Goal: Information Seeking & Learning: Check status

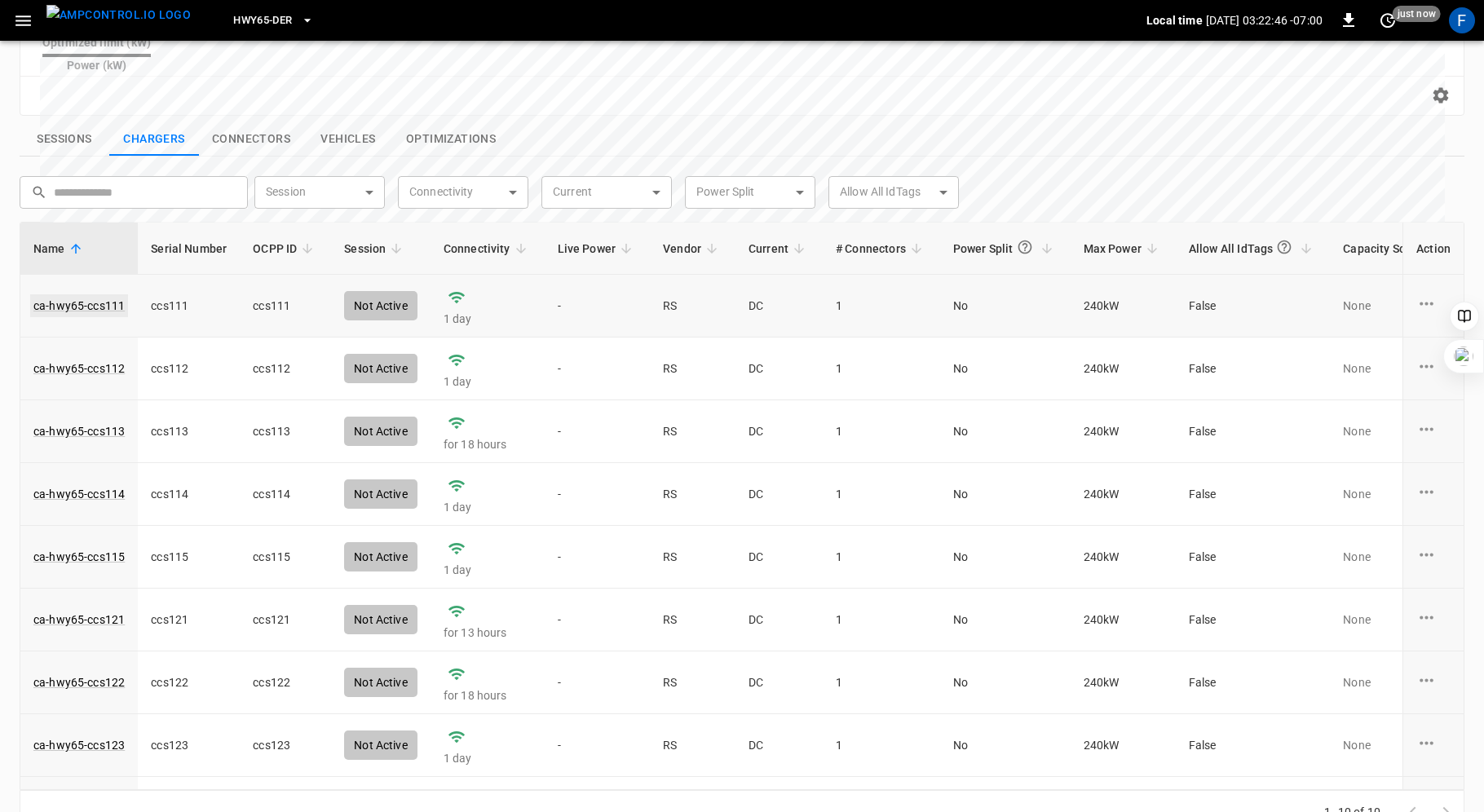
click at [47, 294] on link "ca-hwy65-ccs111" at bounding box center [79, 305] width 98 height 23
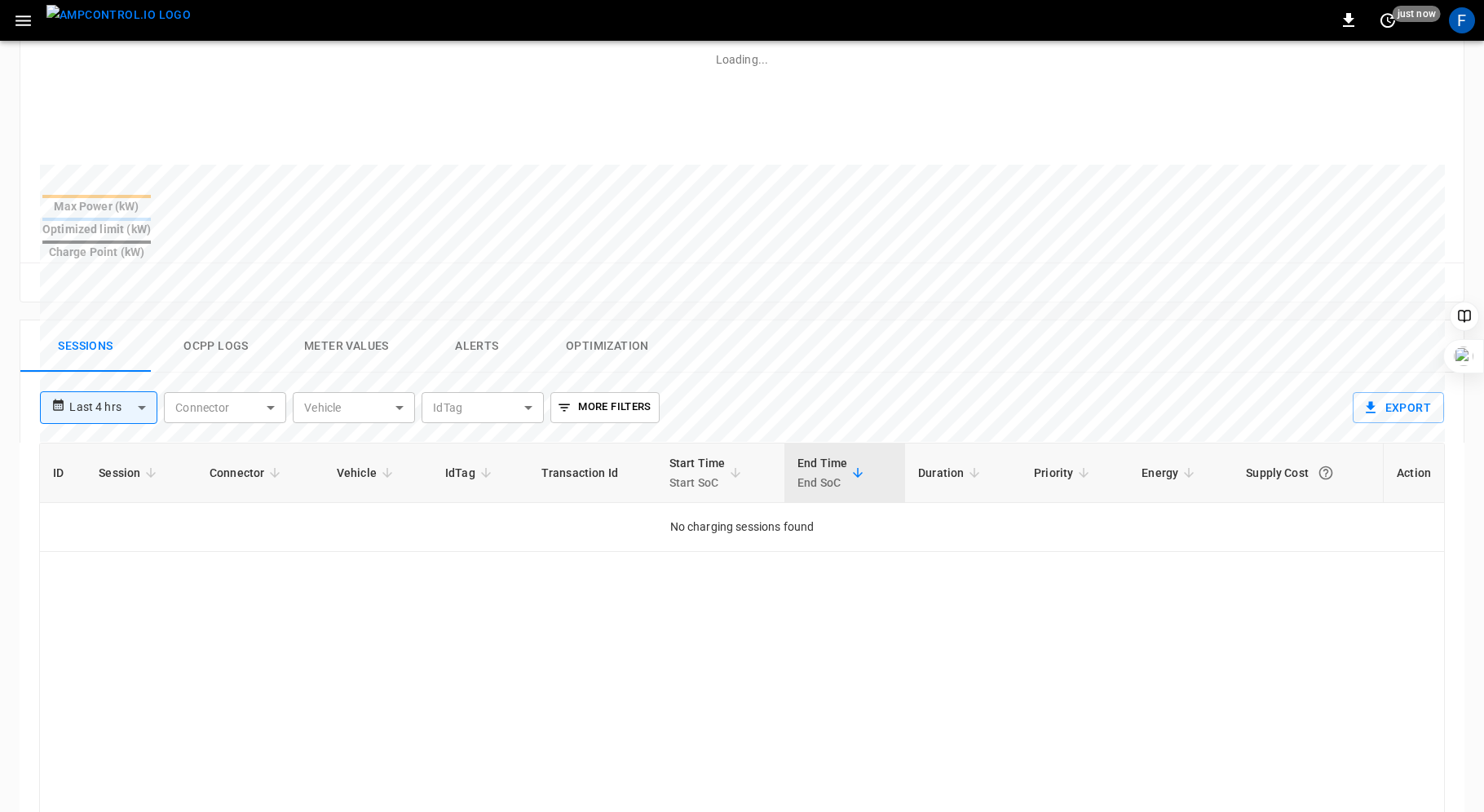
scroll to position [624, 0]
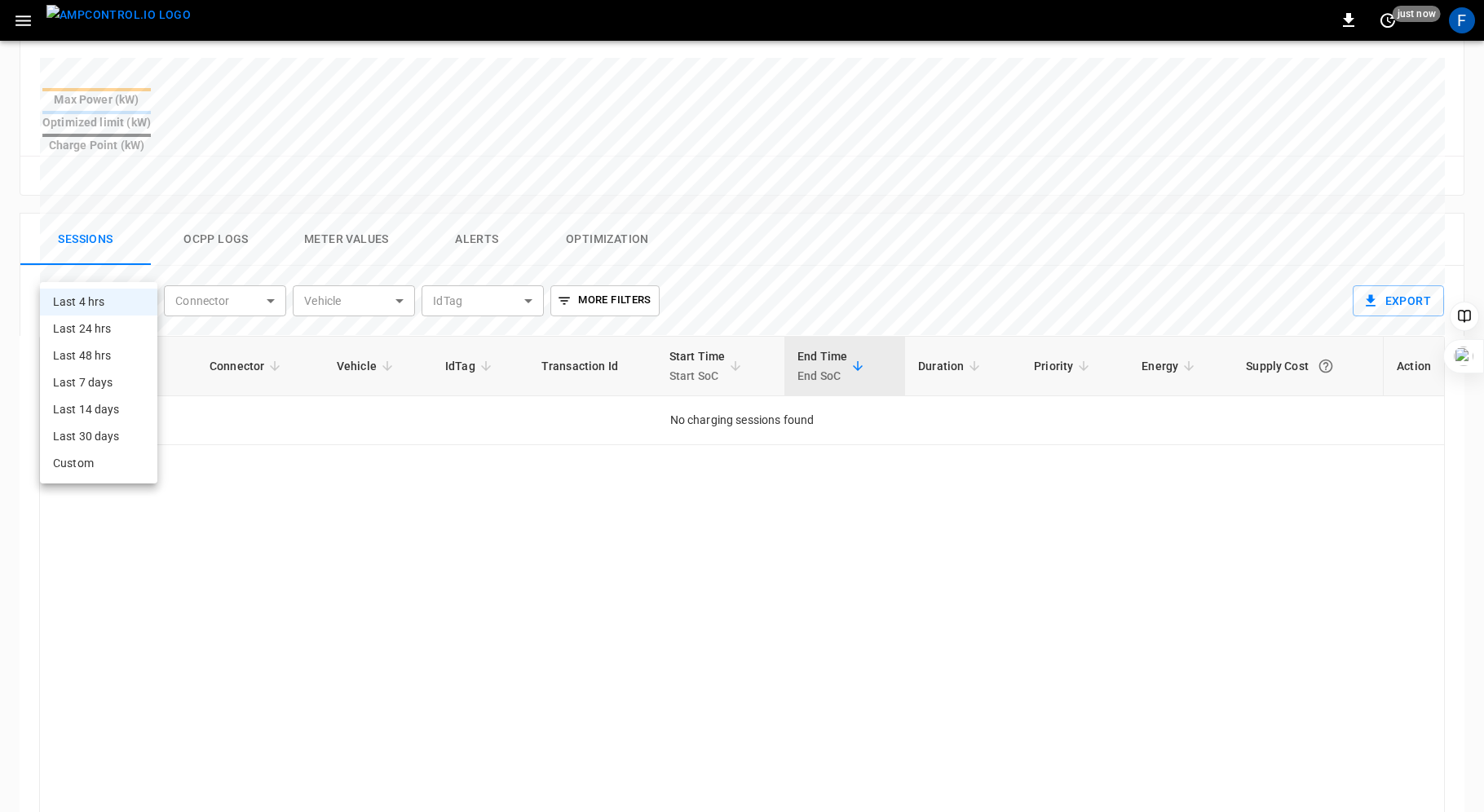
click at [123, 269] on body "**********" at bounding box center [742, 172] width 1484 height 1591
click at [109, 330] on li "Last 24 hrs" at bounding box center [98, 329] width 117 height 27
type input "**********"
click at [152, 259] on body "**********" at bounding box center [742, 172] width 1484 height 1591
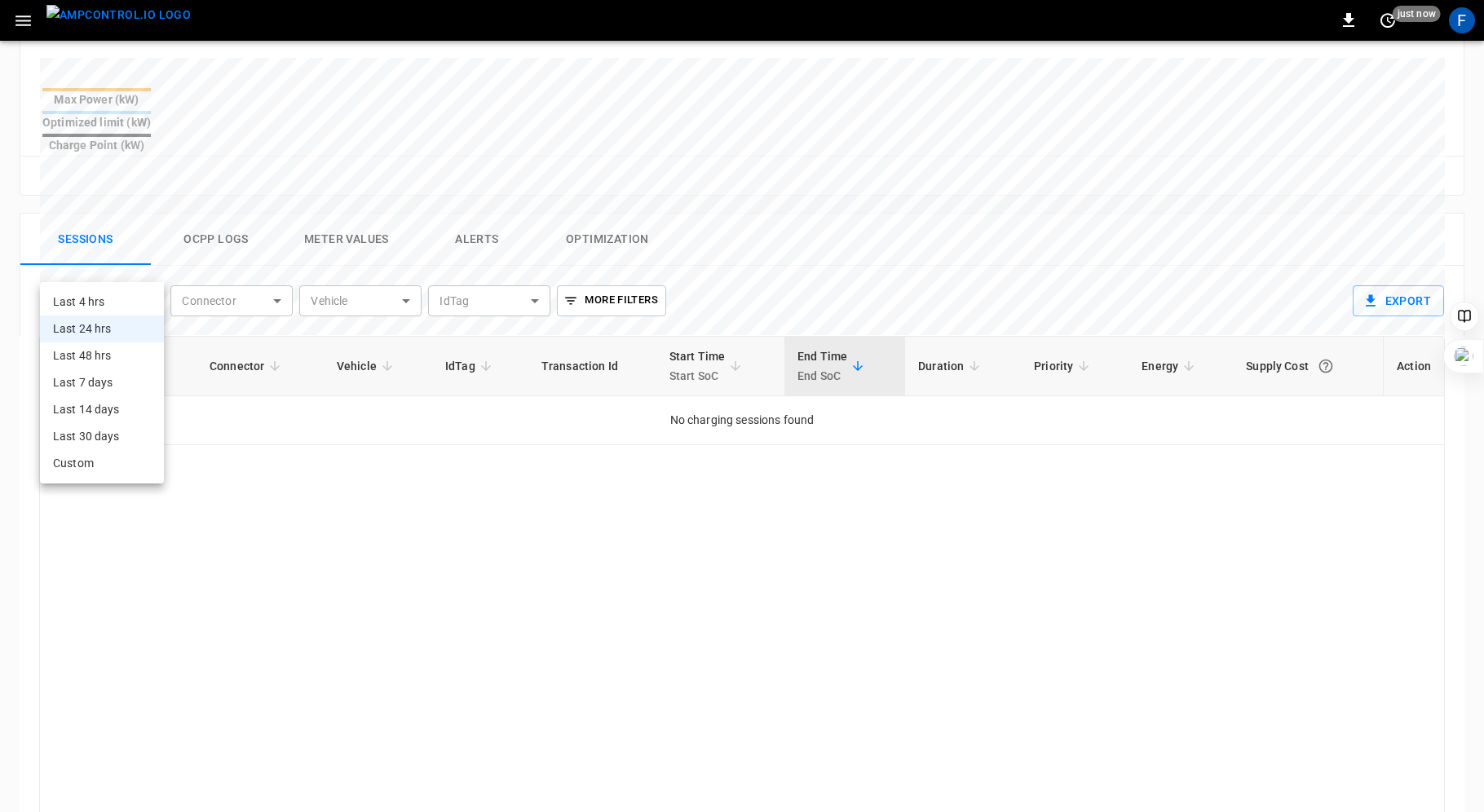
click at [119, 351] on li "Last 48 hrs" at bounding box center [102, 356] width 124 height 27
type input "**********"
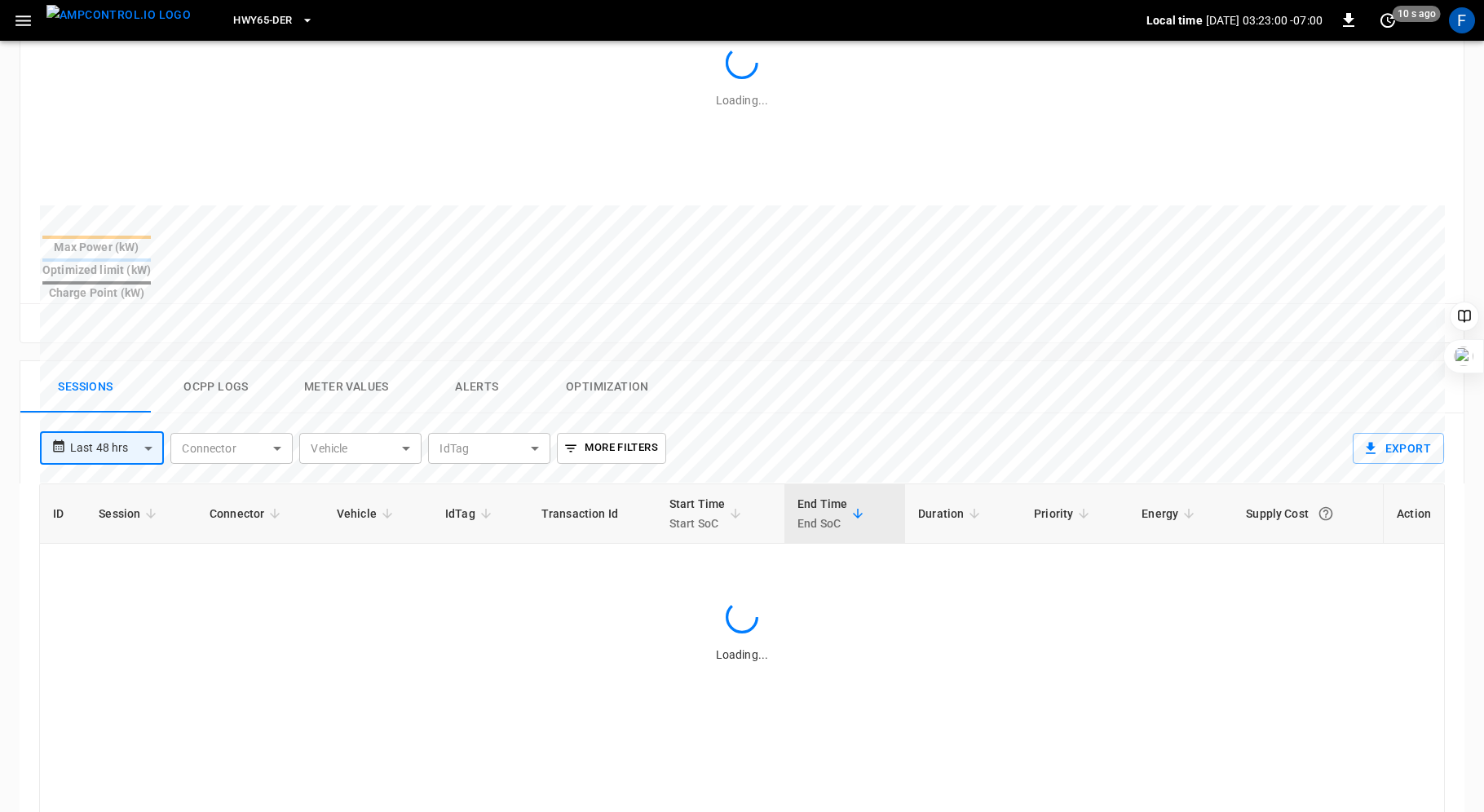
scroll to position [650, 0]
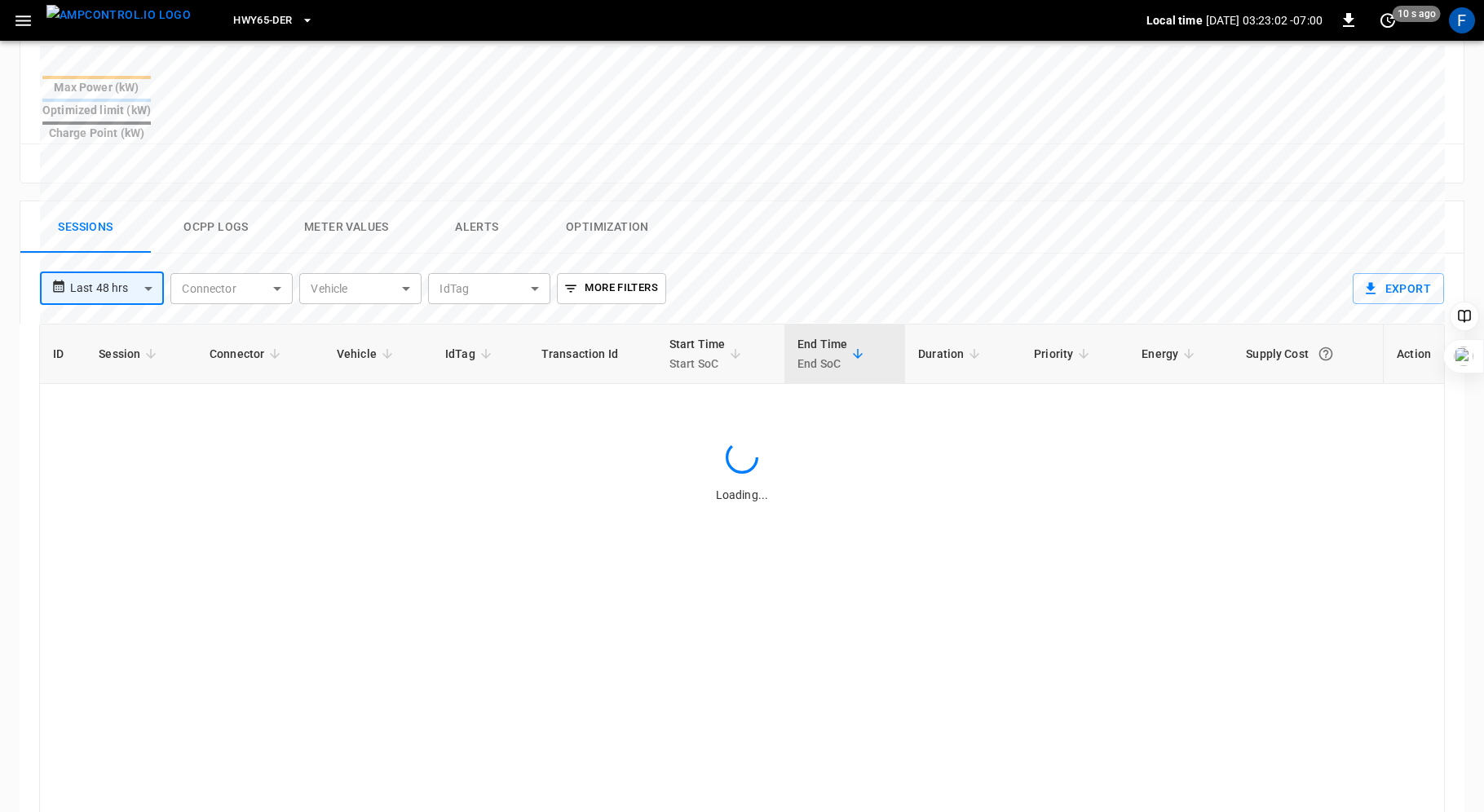
click at [144, 251] on body "**********" at bounding box center [742, 153] width 1484 height 1605
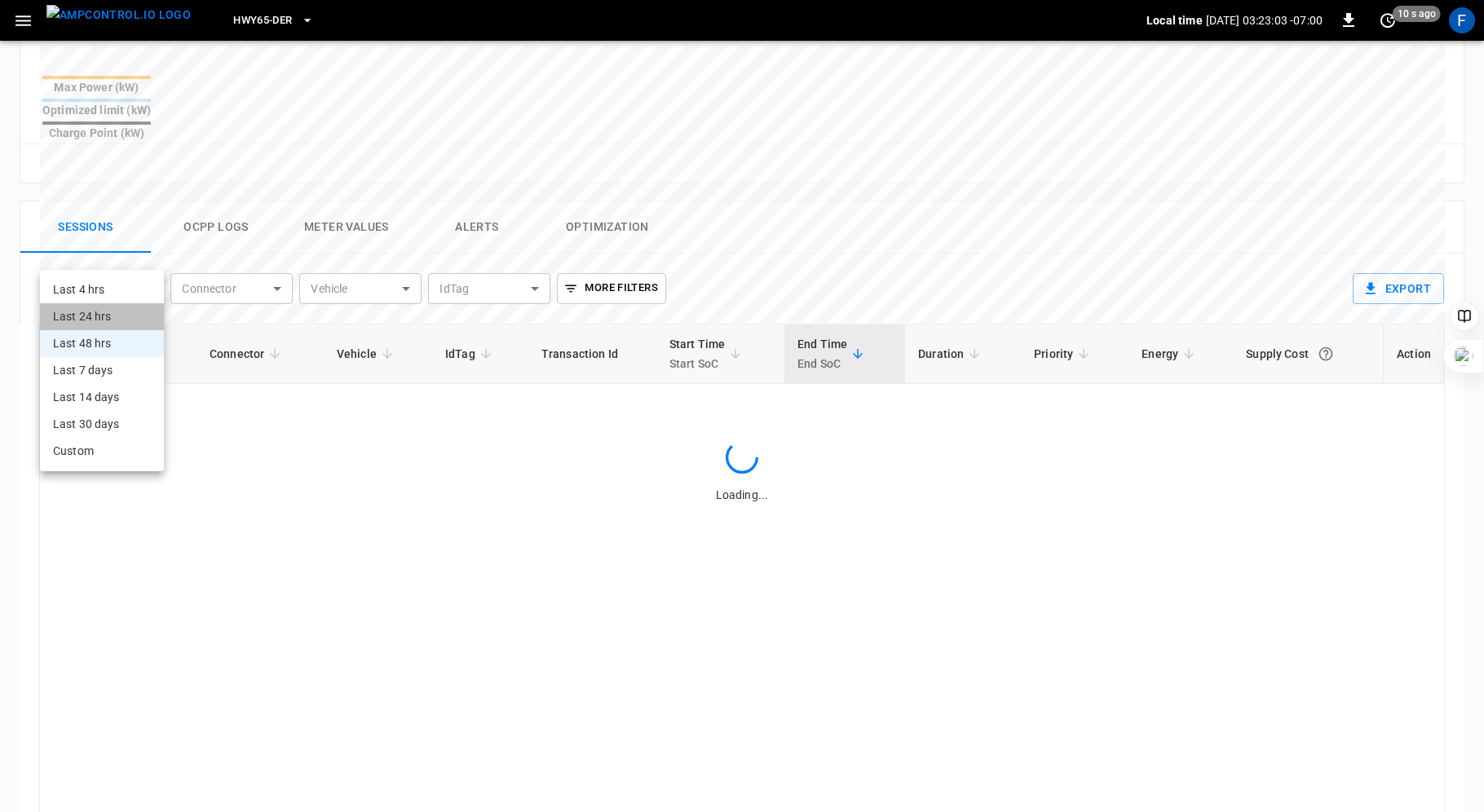
click at [119, 312] on li "Last 24 hrs" at bounding box center [102, 317] width 124 height 27
type input "**********"
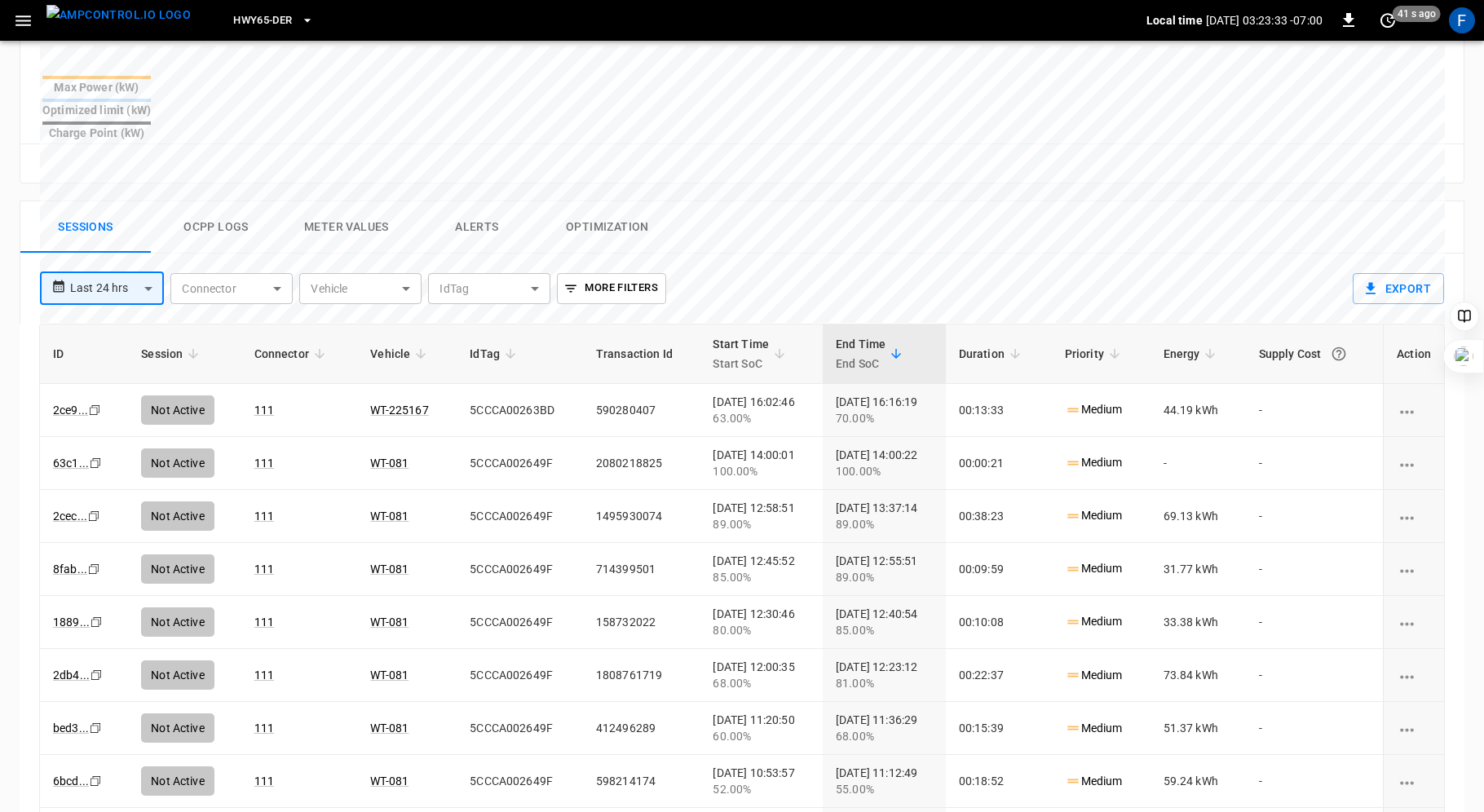
scroll to position [758, 0]
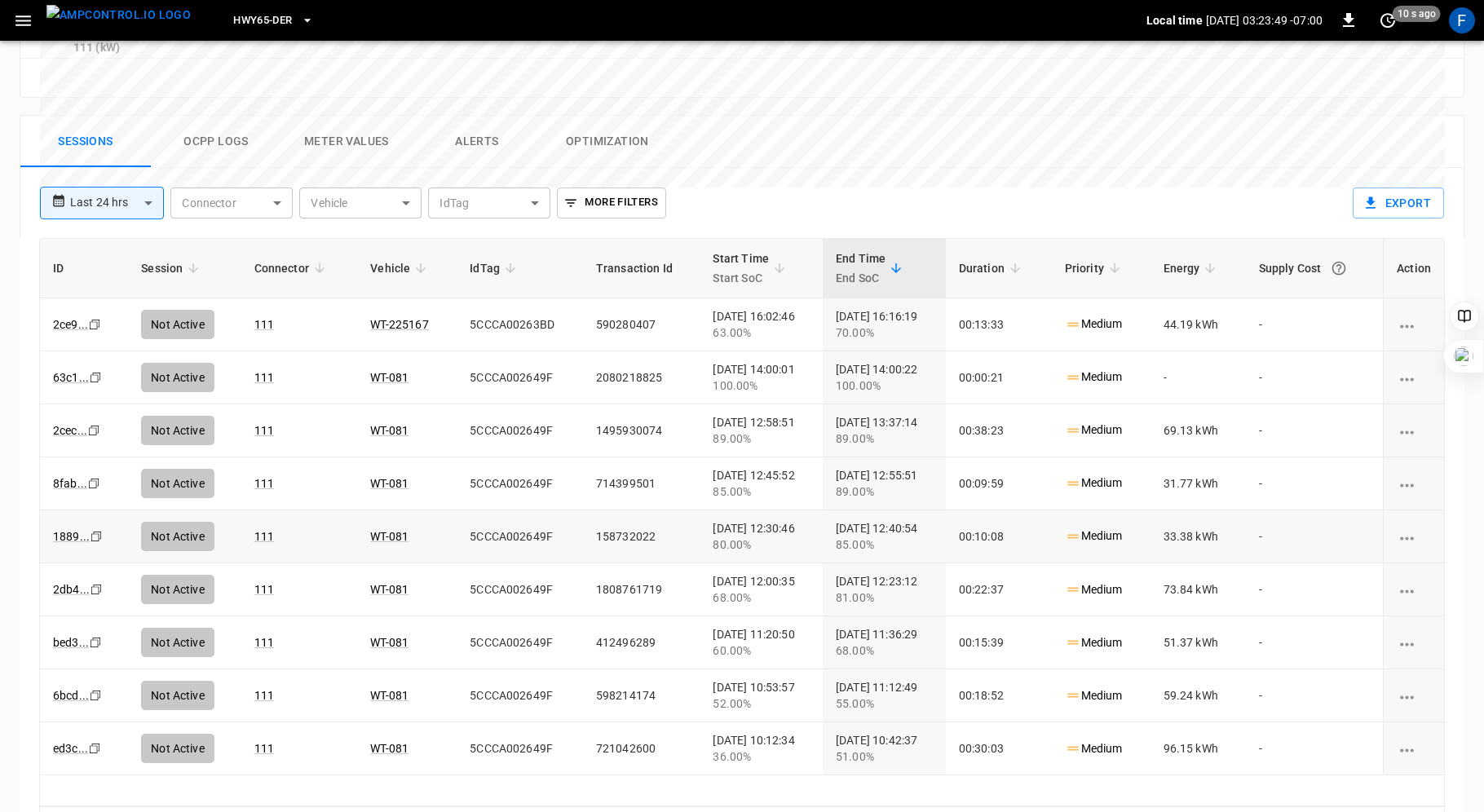
click at [758, 520] on div "[DATE] 12:30:46 80.00%" at bounding box center [761, 536] width 97 height 33
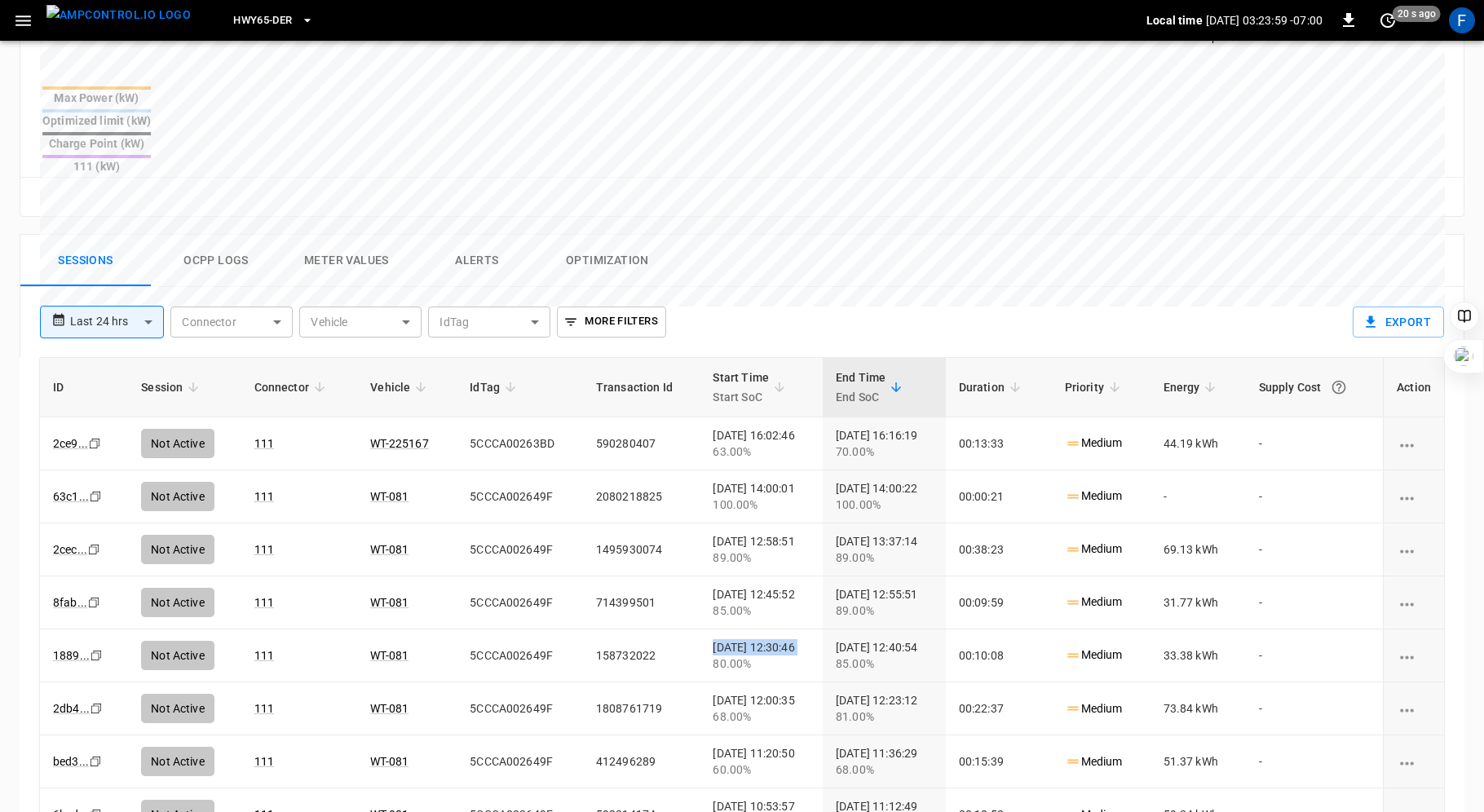
scroll to position [622, 0]
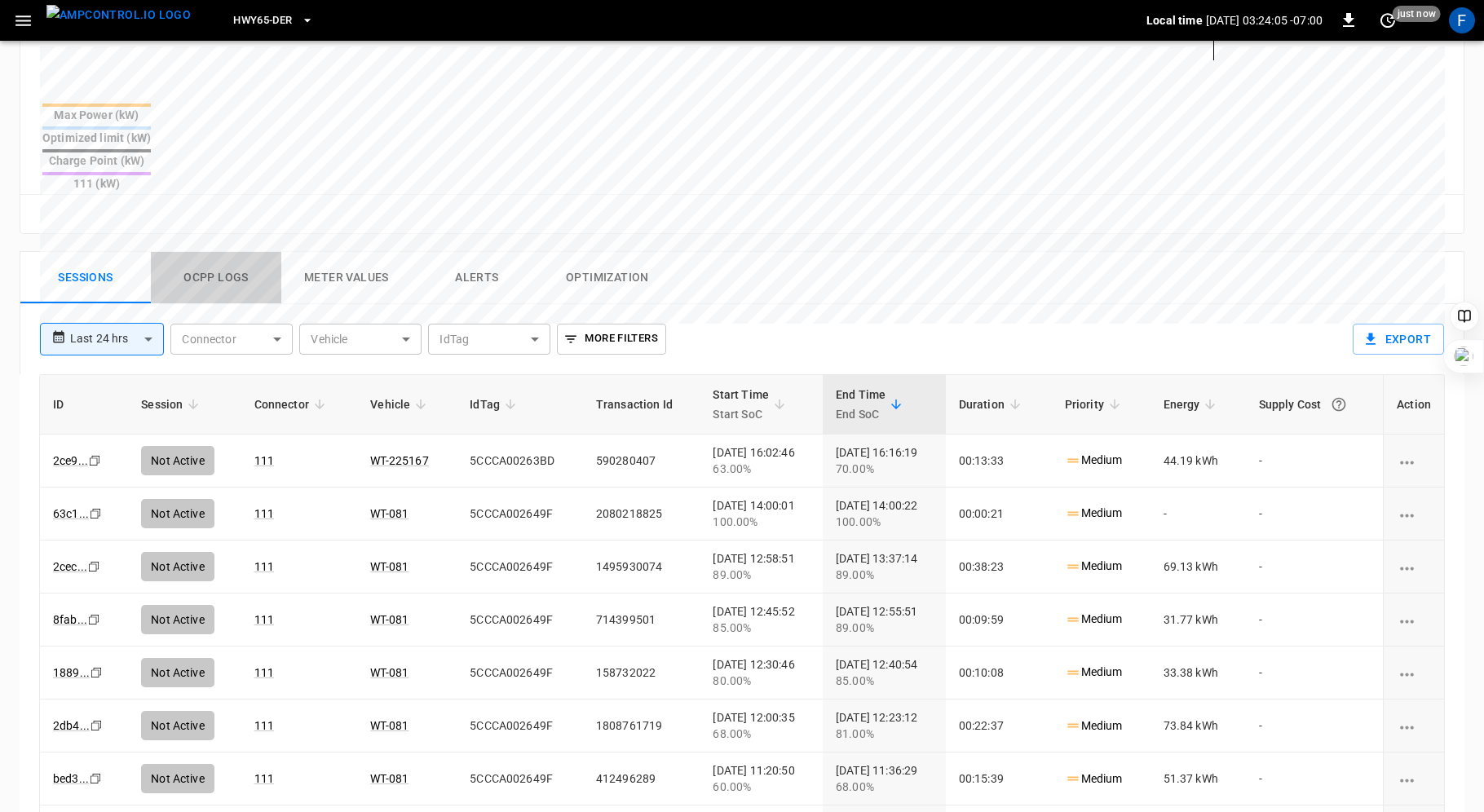
click at [215, 252] on button "Ocpp logs" at bounding box center [216, 278] width 130 height 52
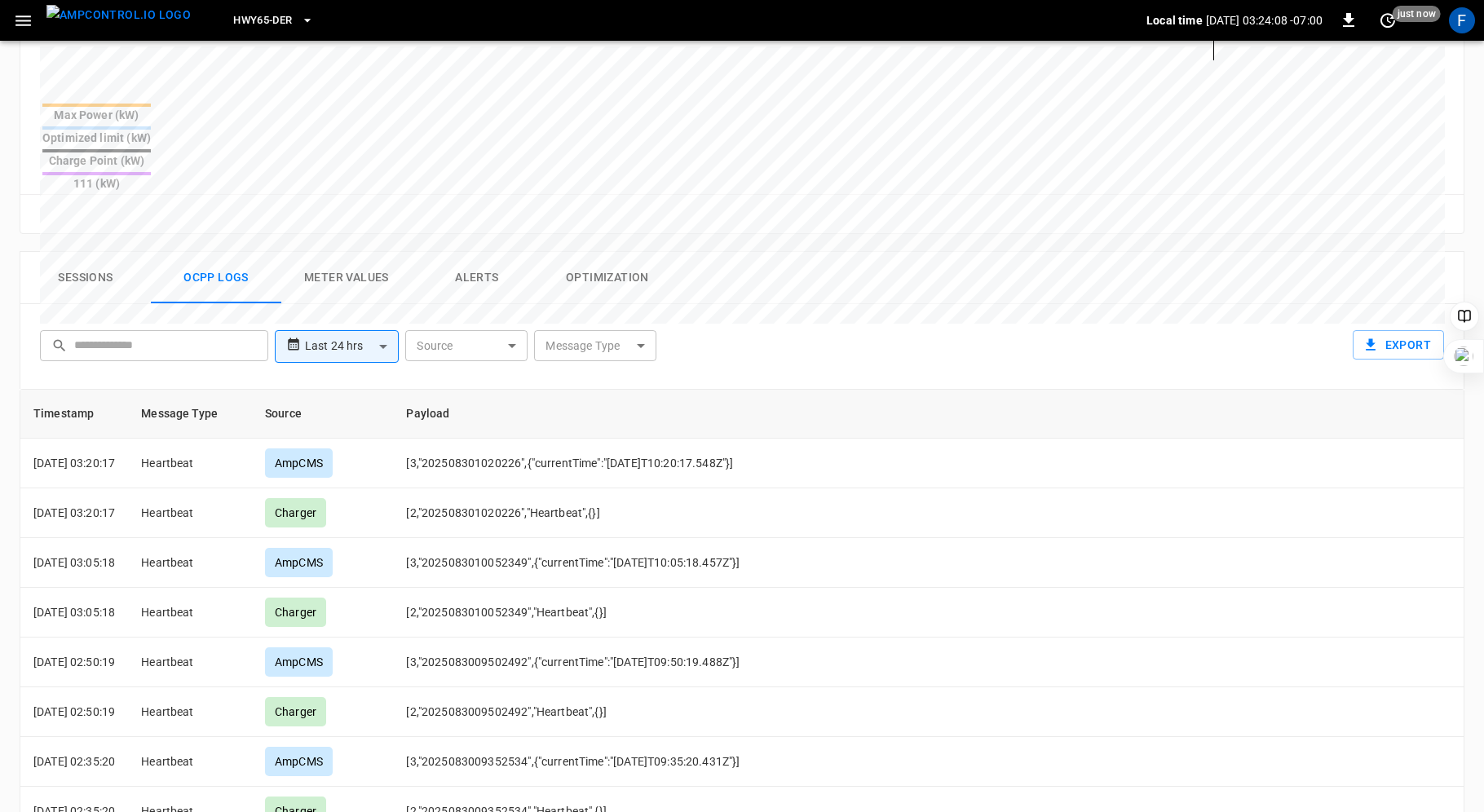
click at [528, 331] on div "Source ​ Source" at bounding box center [466, 346] width 128 height 31
click at [508, 290] on body "**********" at bounding box center [742, 199] width 1484 height 1642
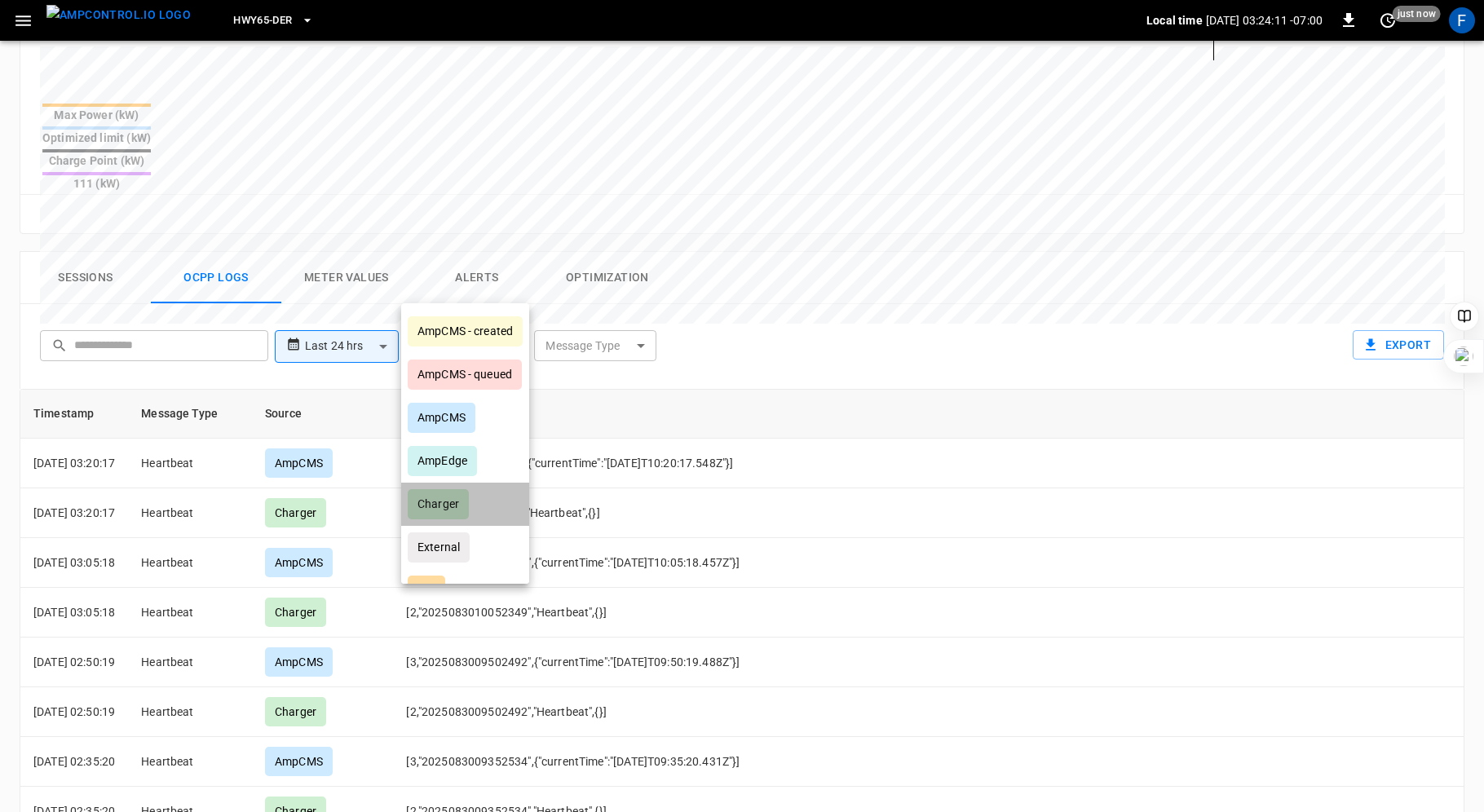
click at [458, 495] on div "Charger" at bounding box center [438, 504] width 61 height 30
type input "*******"
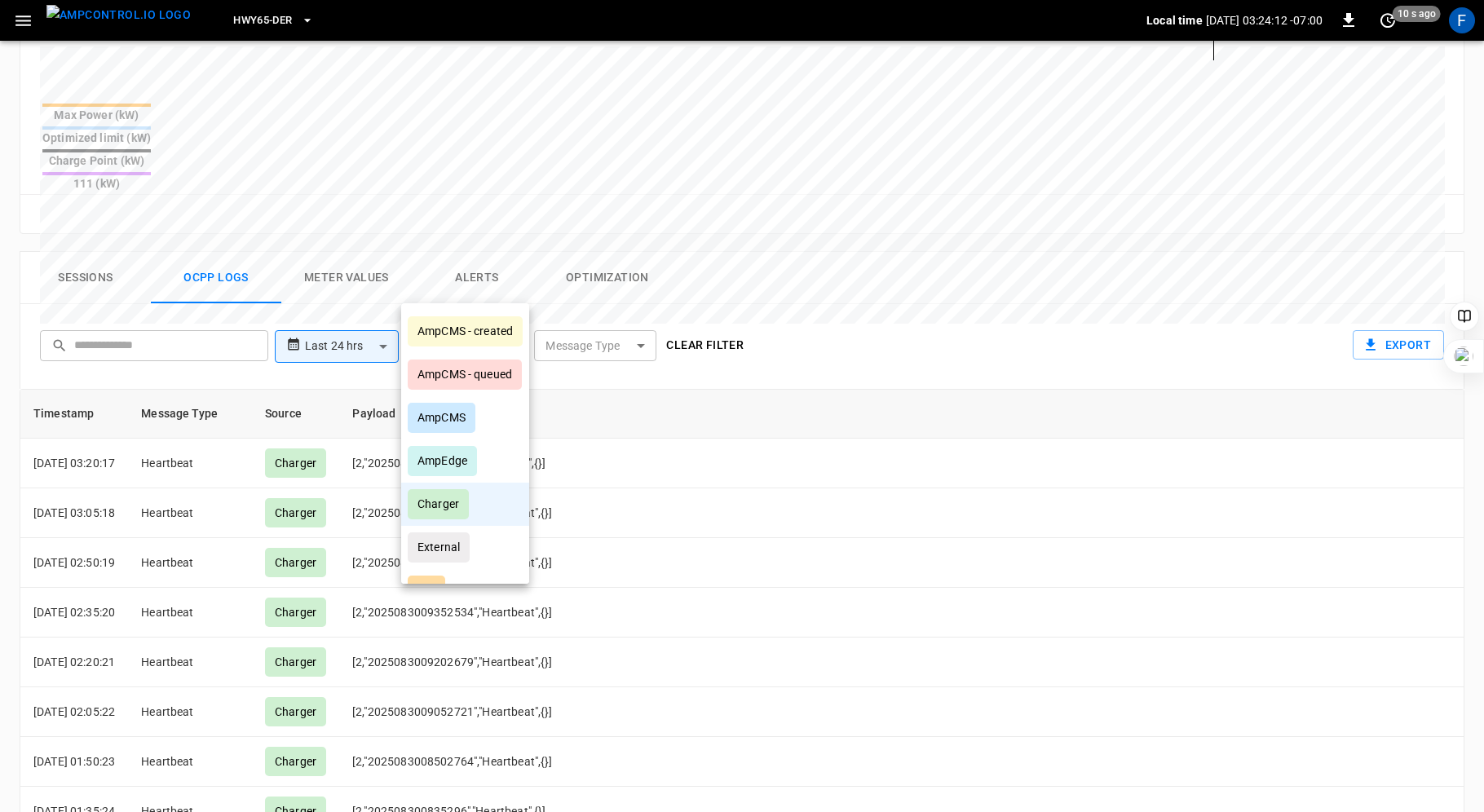
click at [627, 290] on div at bounding box center [742, 406] width 1484 height 812
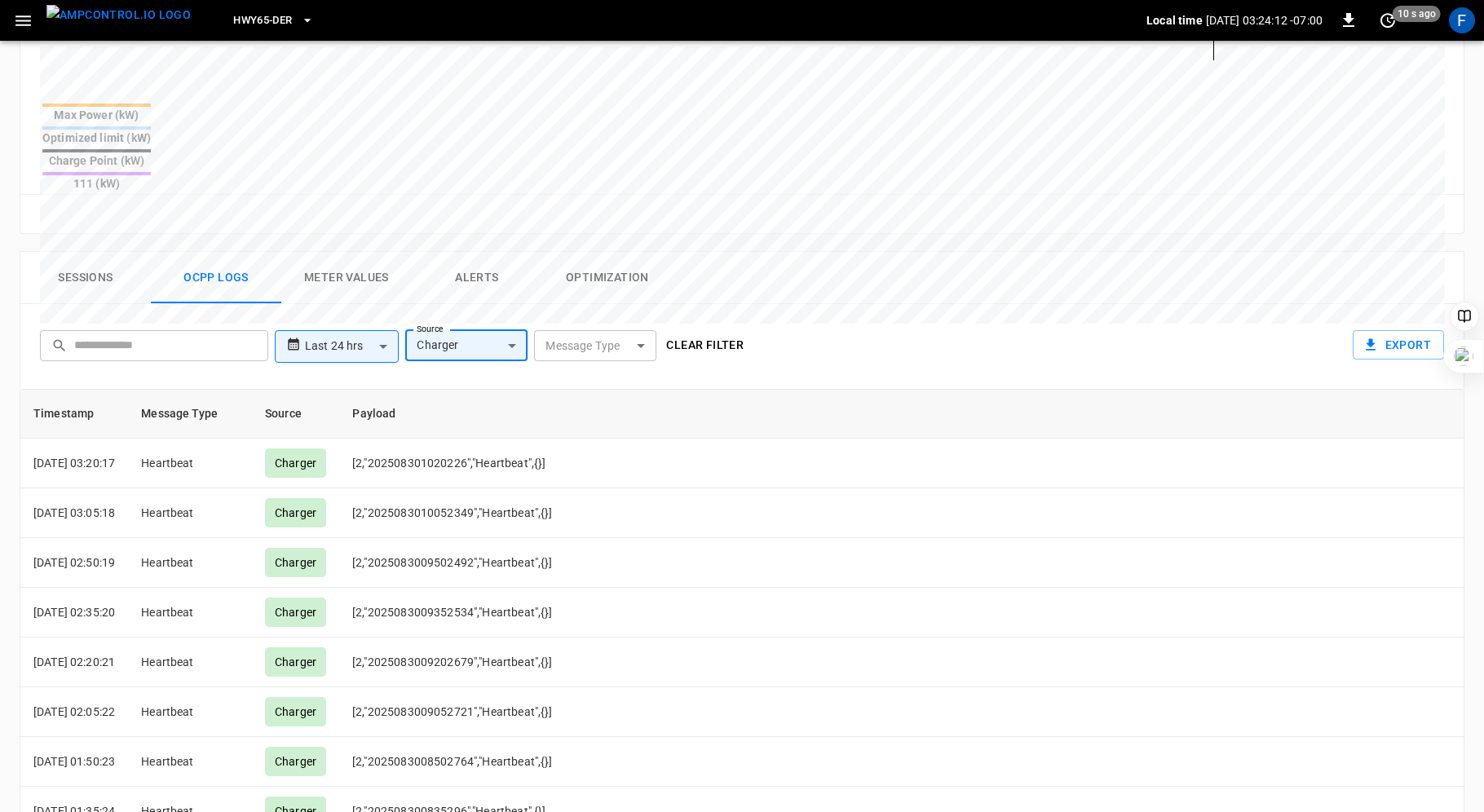
click at [640, 282] on body "**********" at bounding box center [742, 199] width 1484 height 1642
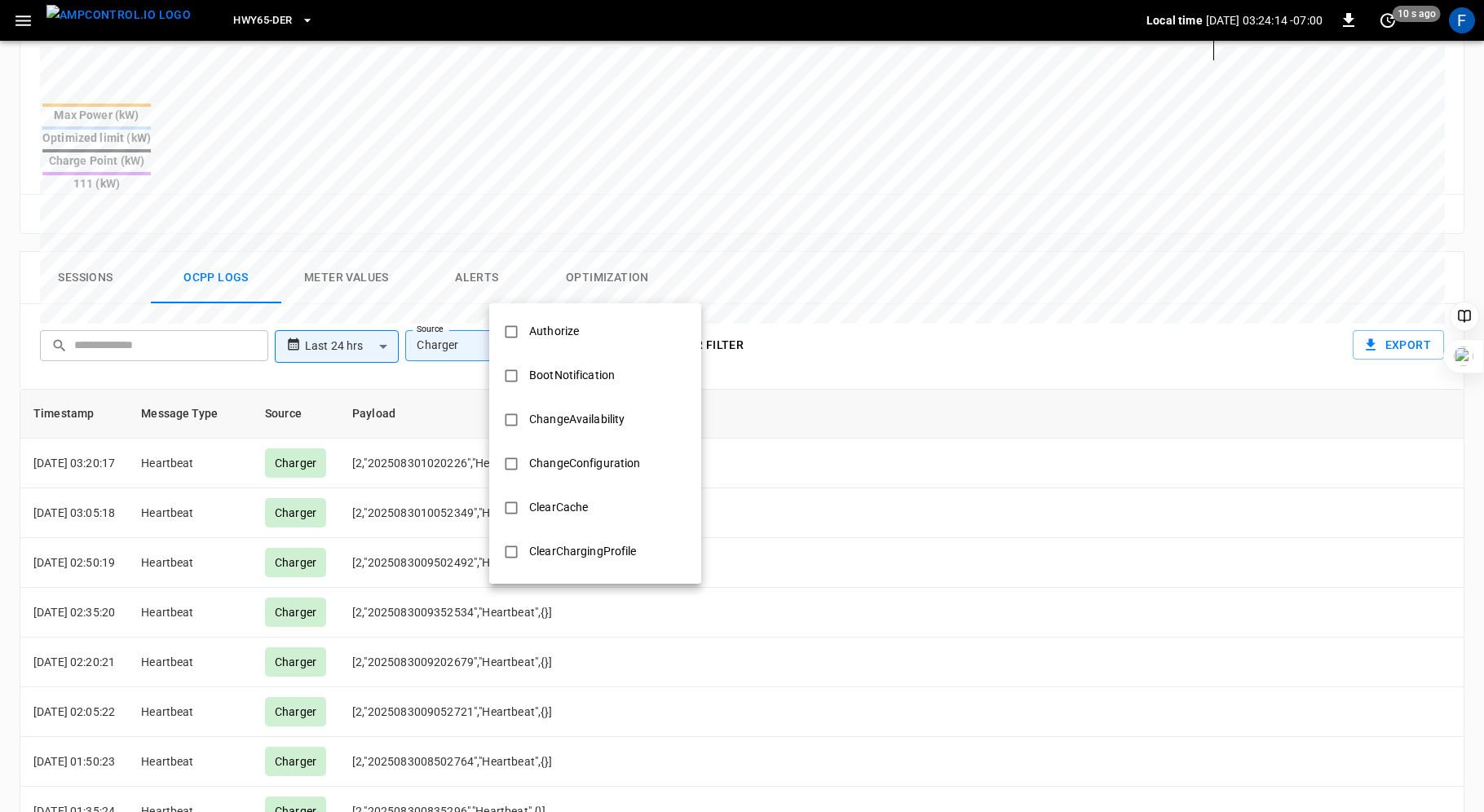
scroll to position [789, 0]
click at [587, 409] on div "StopTransaction" at bounding box center [572, 422] width 105 height 30
type input "**********"
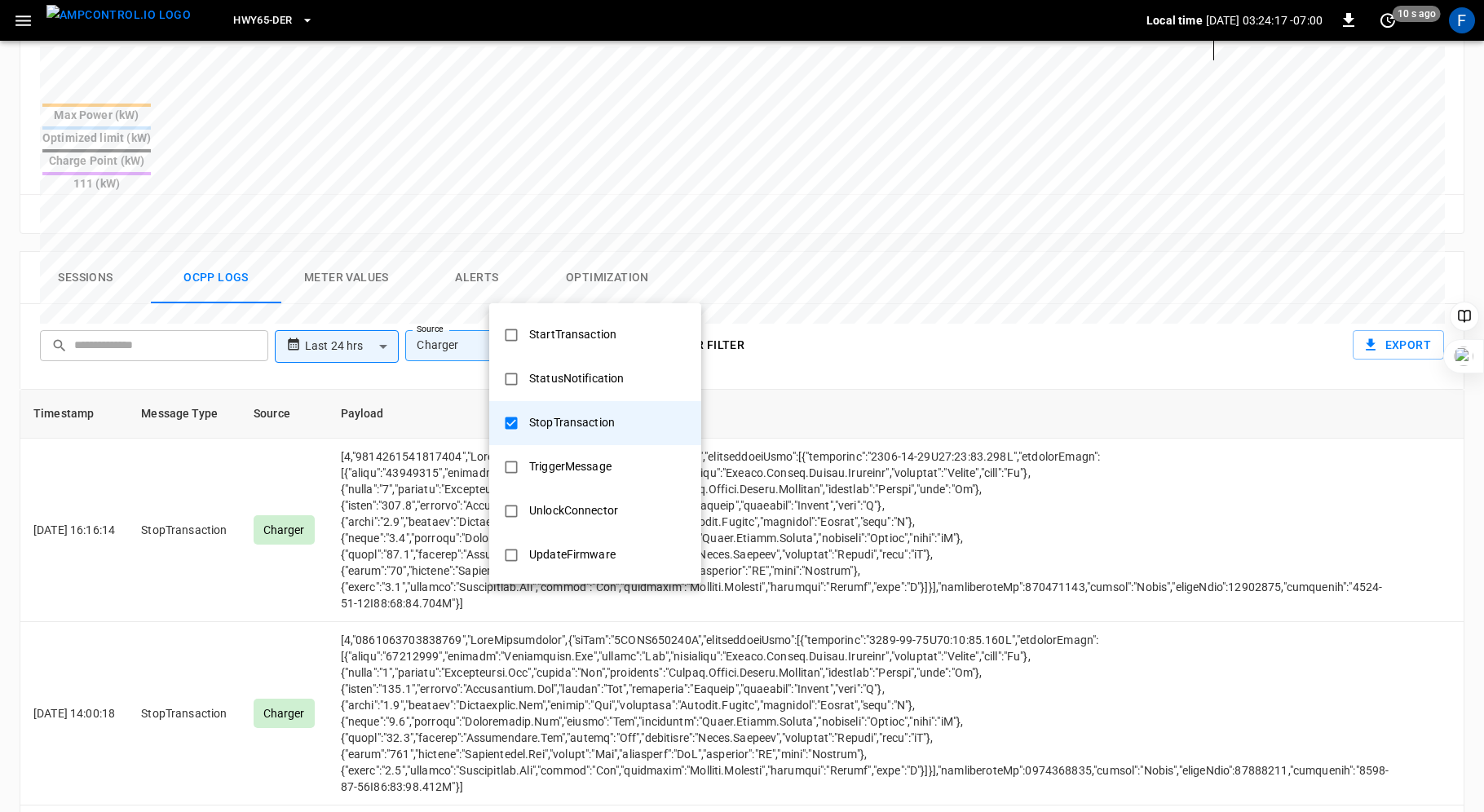
click at [911, 218] on div at bounding box center [742, 406] width 1484 height 812
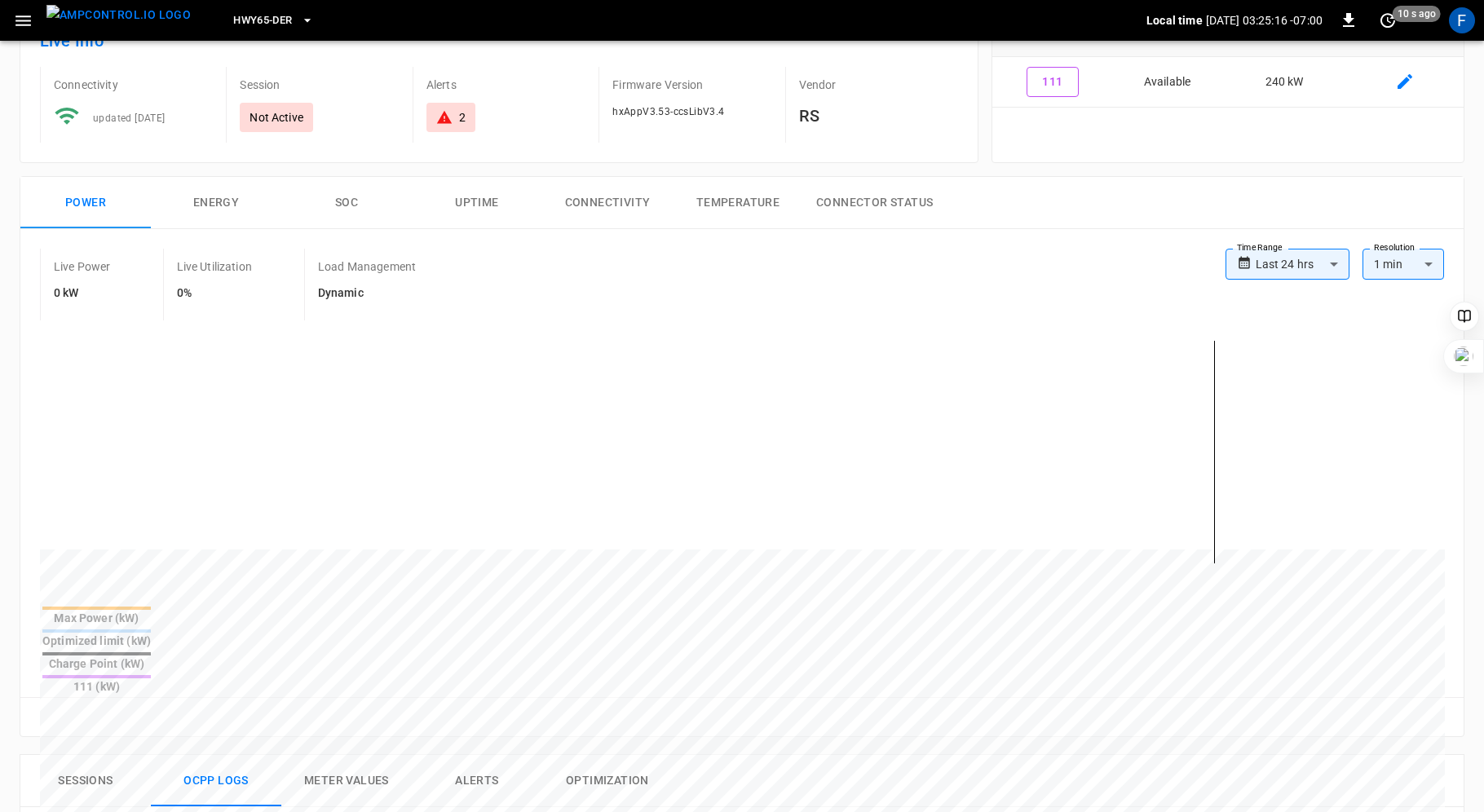
scroll to position [209, 0]
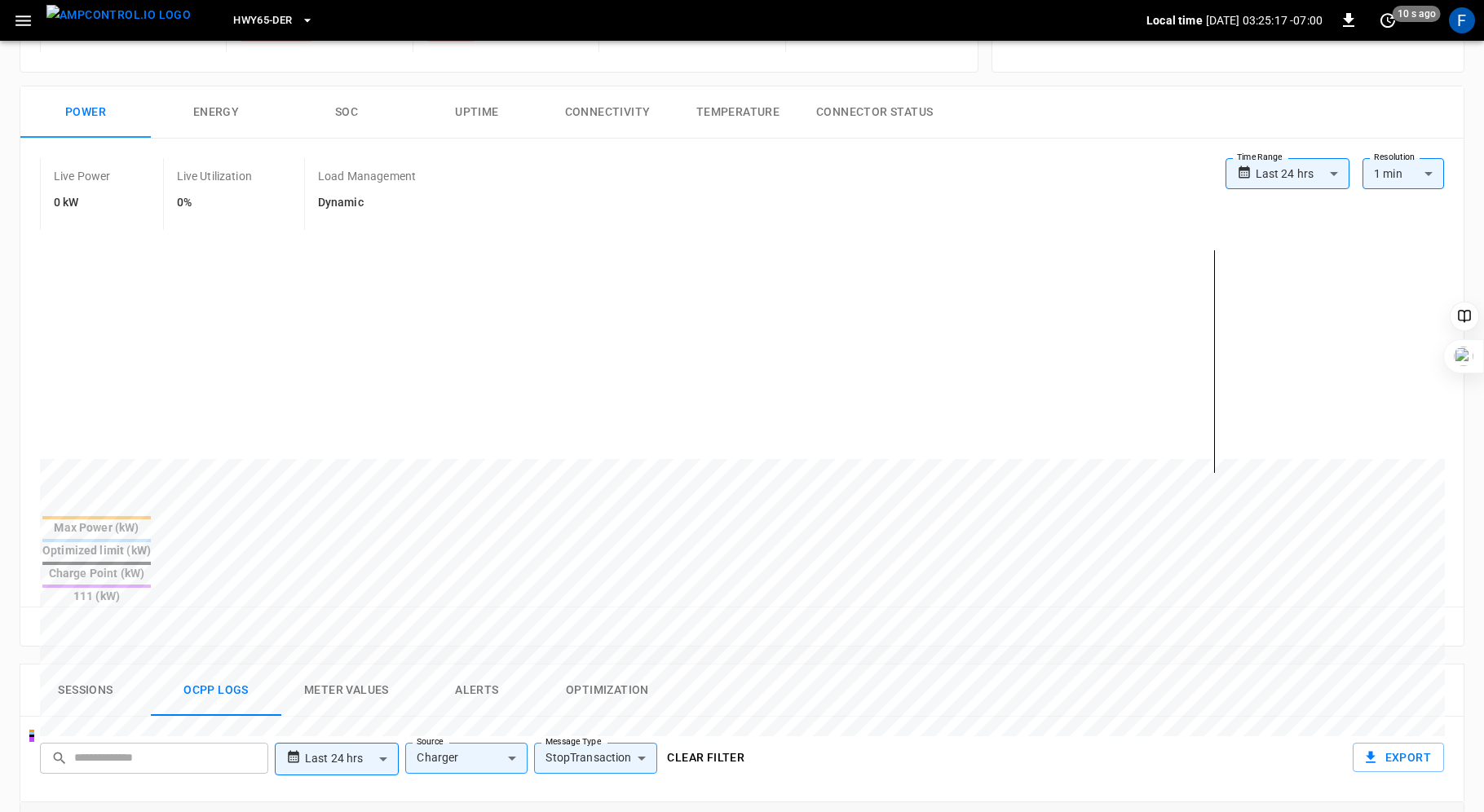
click at [460, 665] on button "Alerts" at bounding box center [476, 691] width 130 height 52
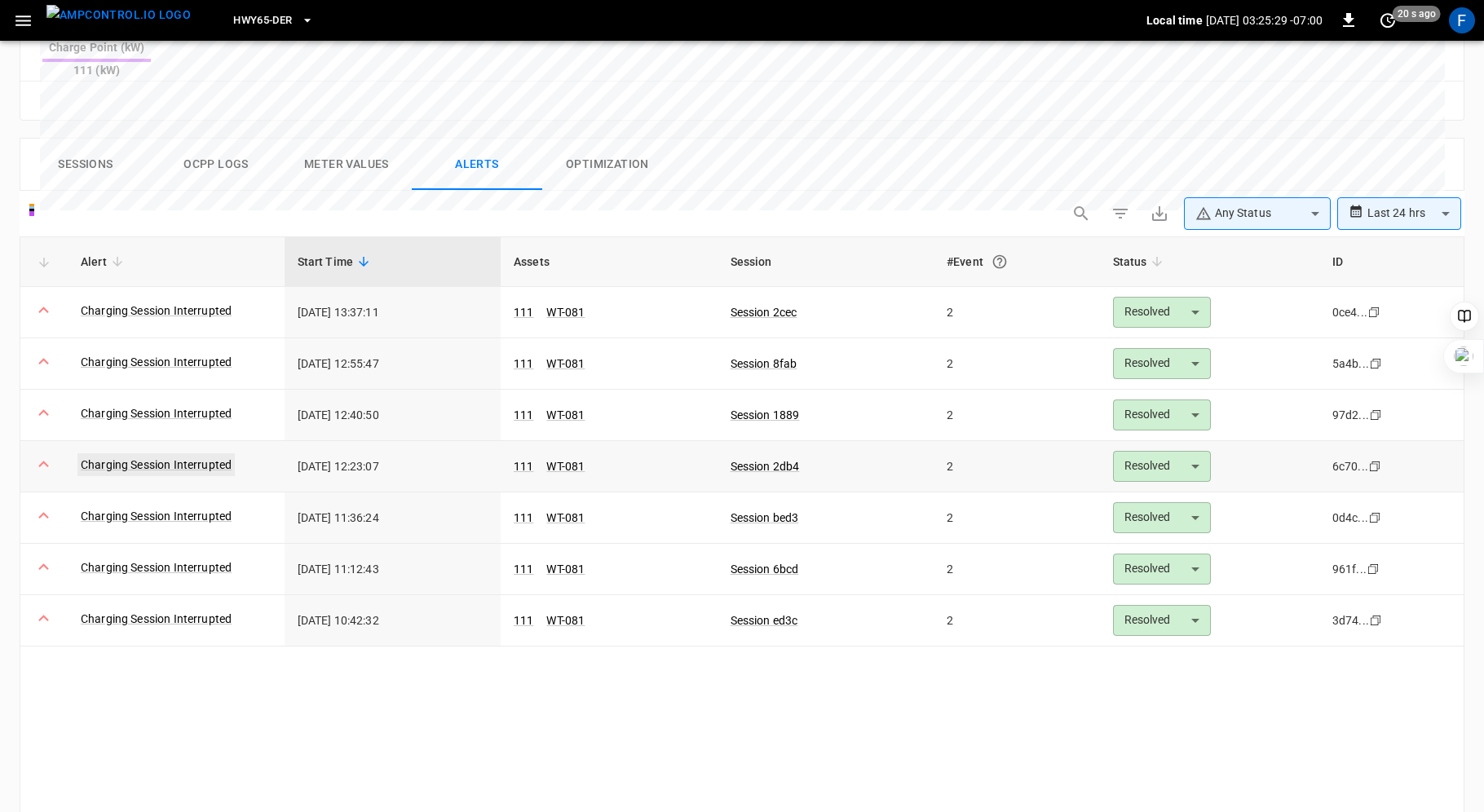
scroll to position [737, 0]
click at [203, 451] on link "Charging Session Interrupted" at bounding box center [155, 462] width 157 height 23
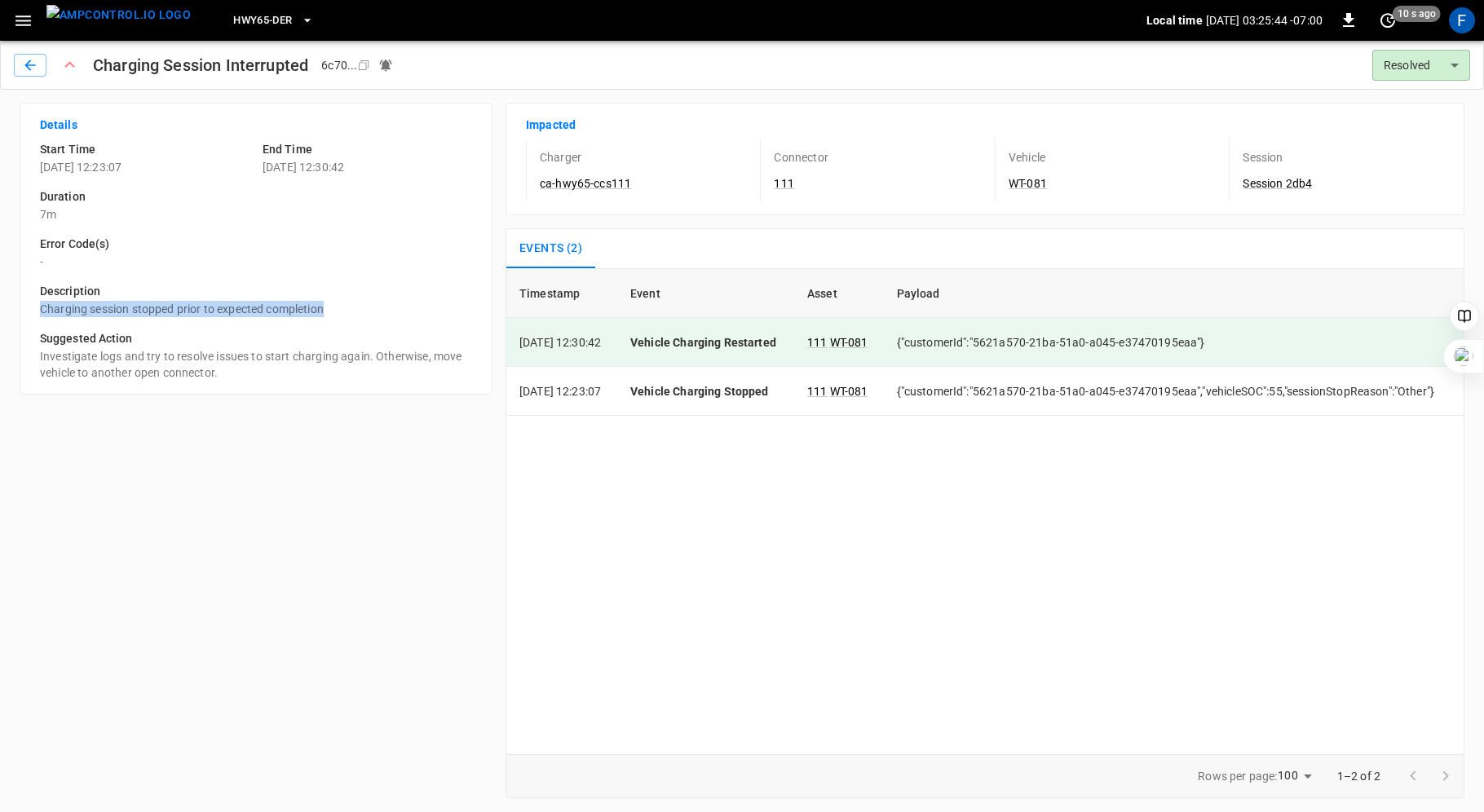
drag, startPoint x: 42, startPoint y: 311, endPoint x: 355, endPoint y: 304, distance: 313.1
click at [355, 304] on p "Charging session stopped prior to expected completion" at bounding box center [256, 309] width 432 height 16
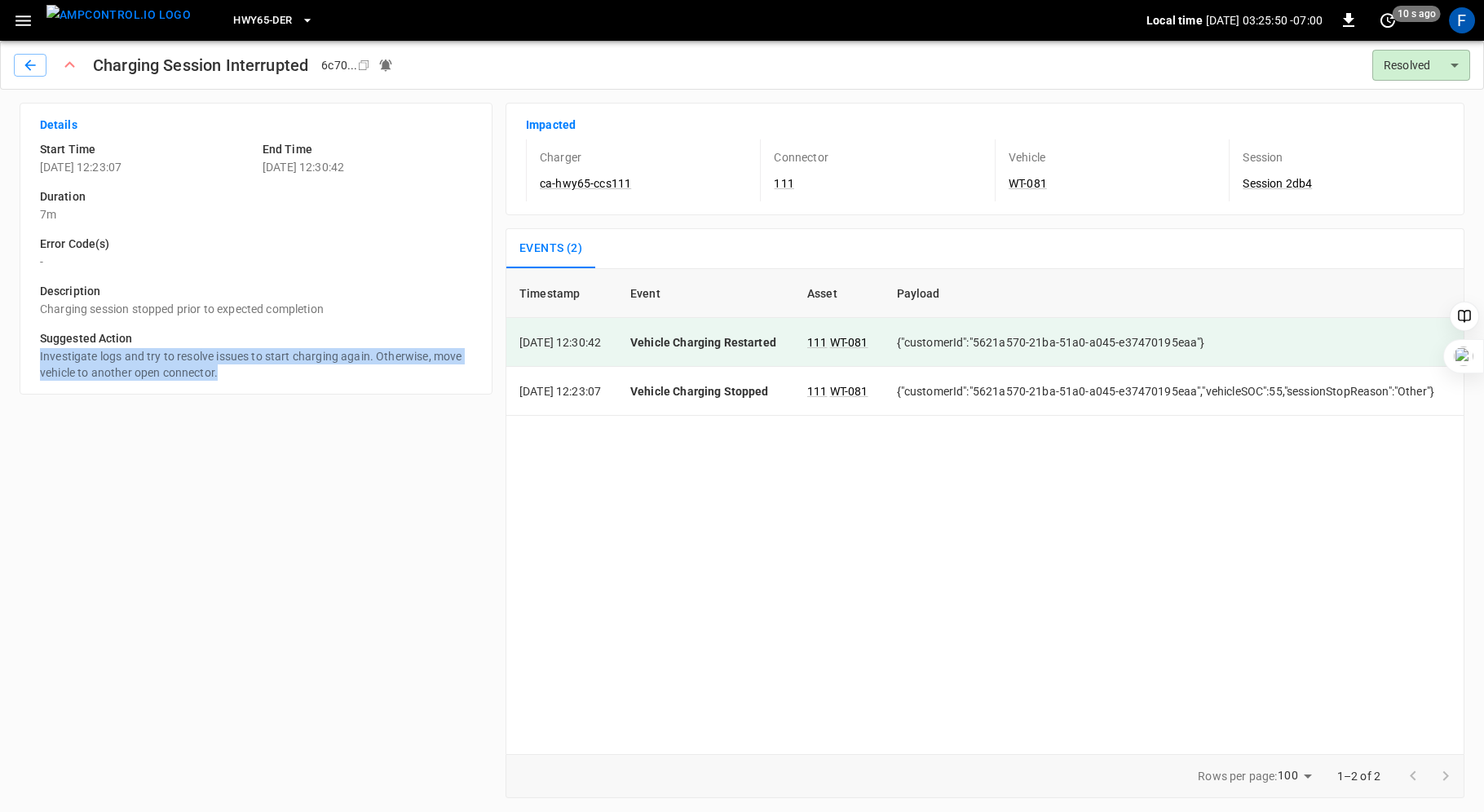
drag, startPoint x: 38, startPoint y: 355, endPoint x: 402, endPoint y: 370, distance: 364.3
click at [402, 370] on div "Suggested Action Investigate logs and try to resolve issues to start charging a…" at bounding box center [249, 349] width 445 height 63
click at [402, 370] on p "Investigate logs and try to resolve issues to start charging again. Otherwise, …" at bounding box center [256, 364] width 432 height 33
click at [27, 69] on icon "button" at bounding box center [30, 65] width 16 height 16
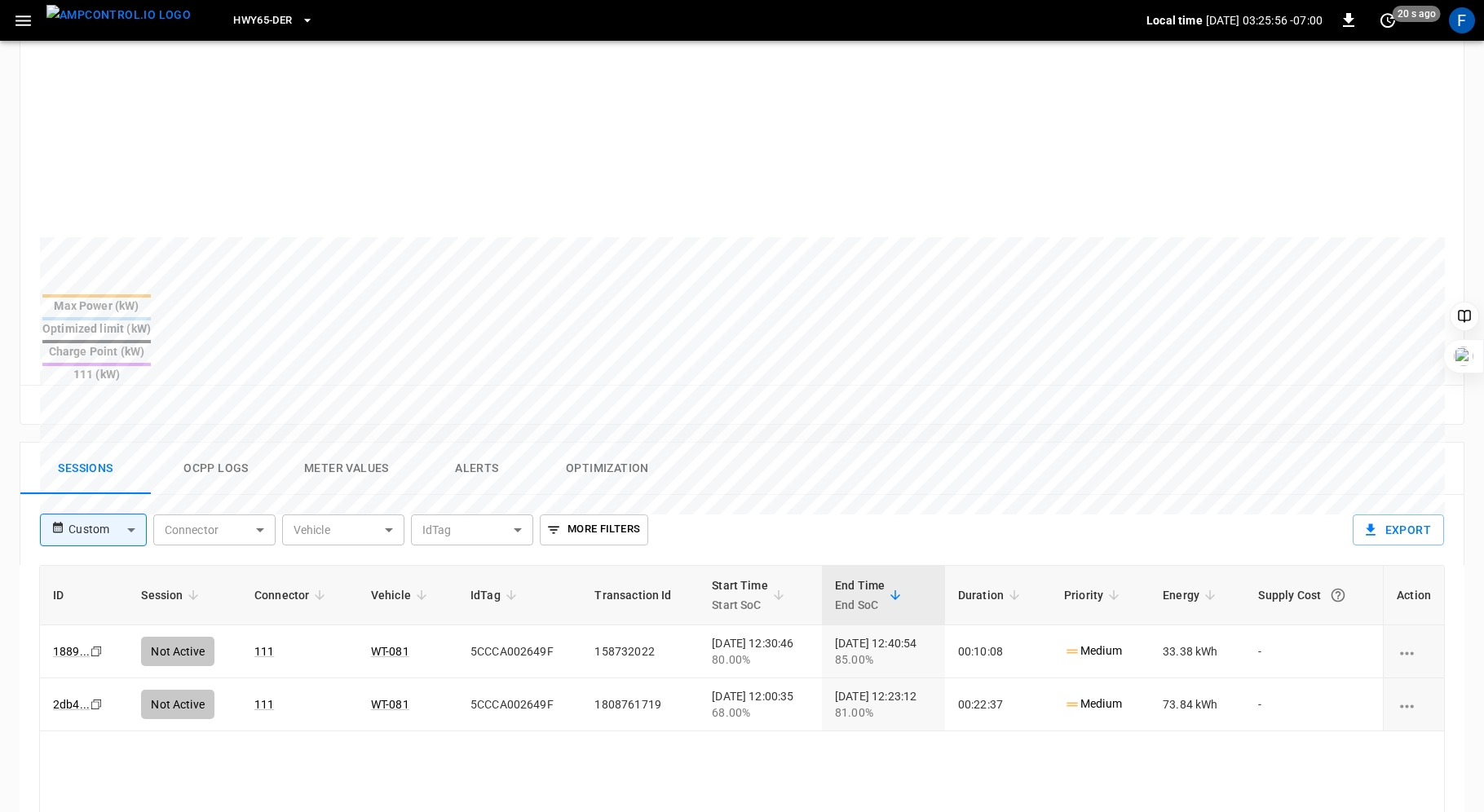
scroll to position [655, 0]
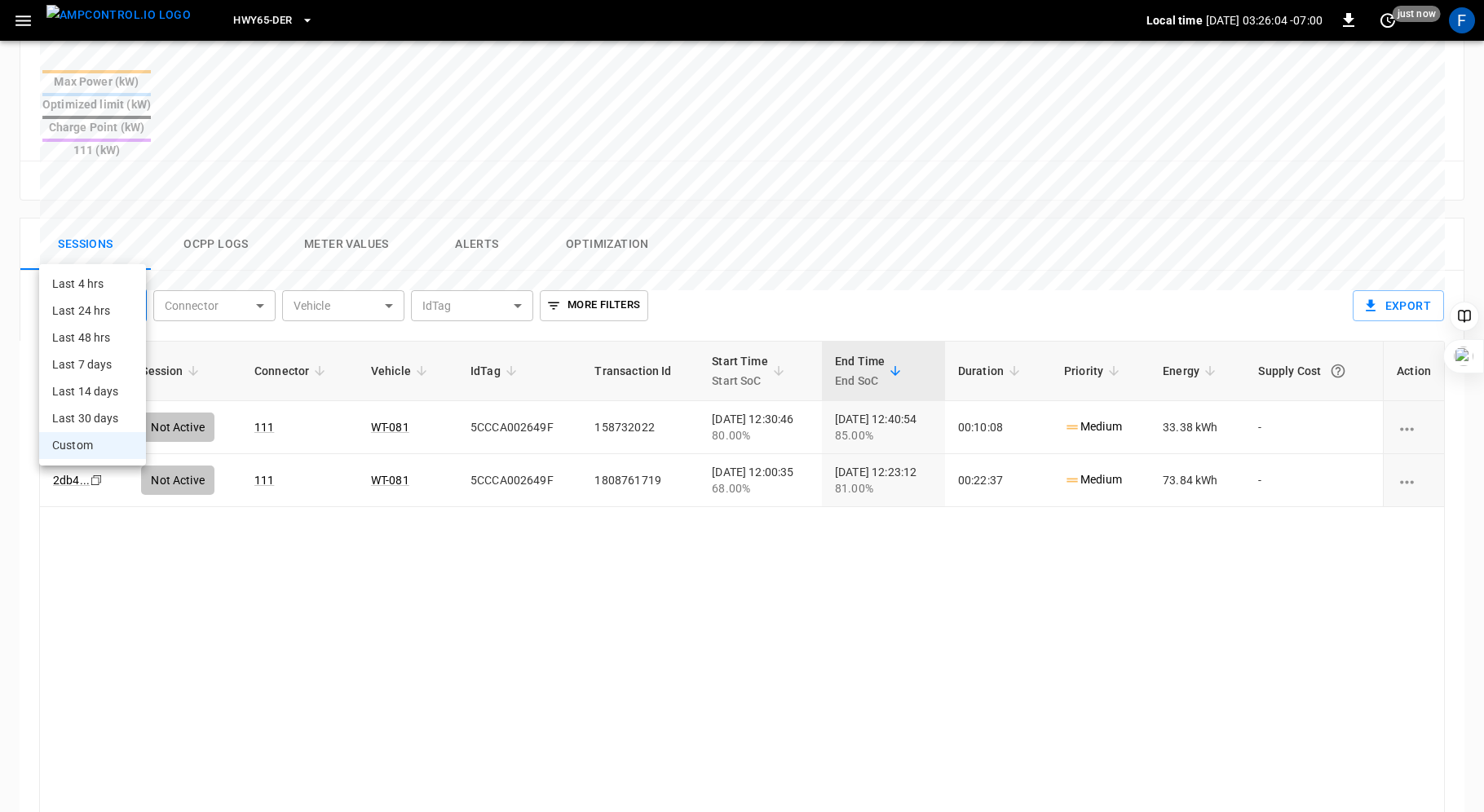
click at [131, 246] on body "HWY65-DER Local time [DATE] 03:26:04 -07:00 0 just now F ca-hwy65-ccs111 Remote…" at bounding box center [742, 159] width 1484 height 1627
click at [102, 315] on li "Last 24 hrs" at bounding box center [92, 311] width 107 height 27
type input "**********"
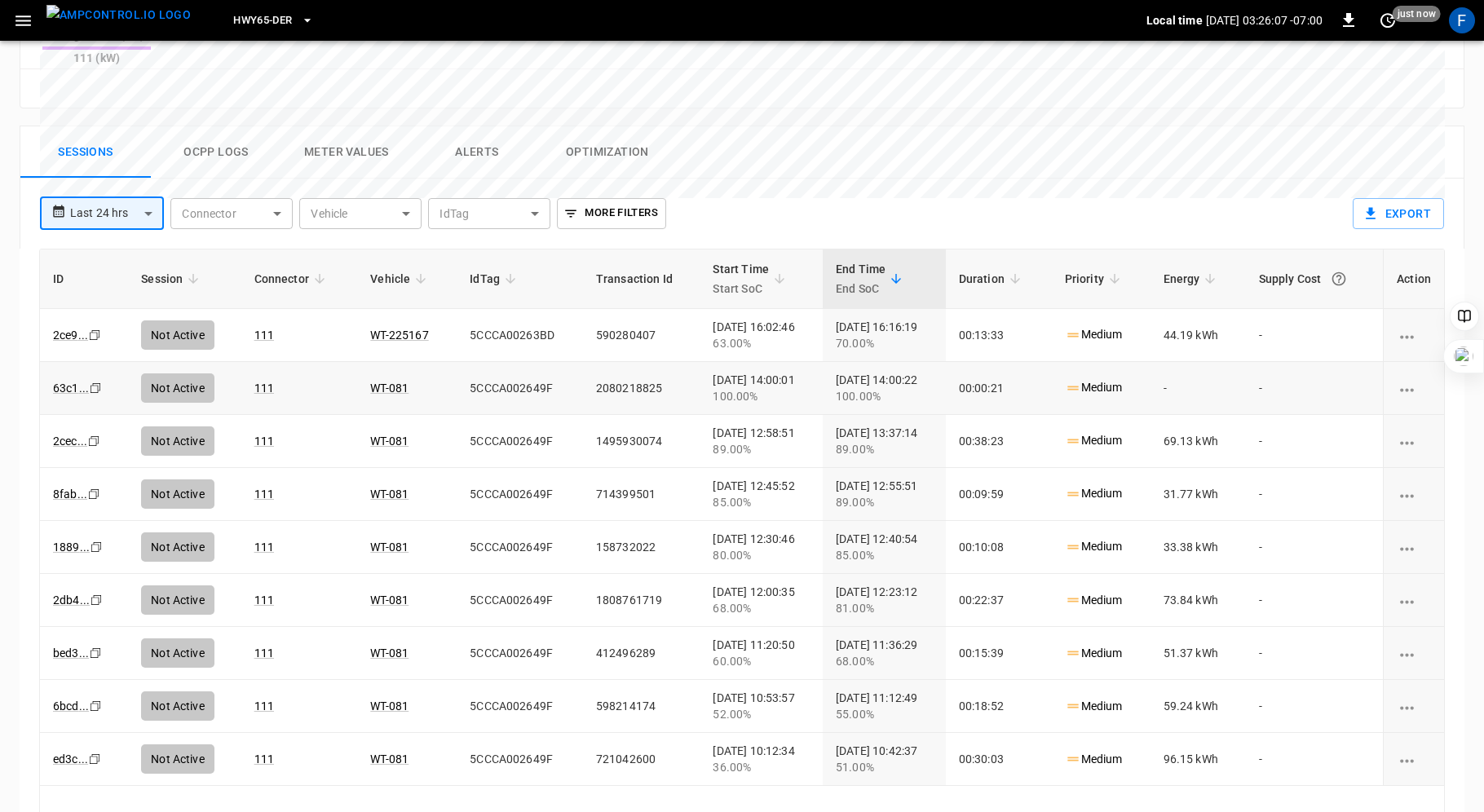
scroll to position [758, 0]
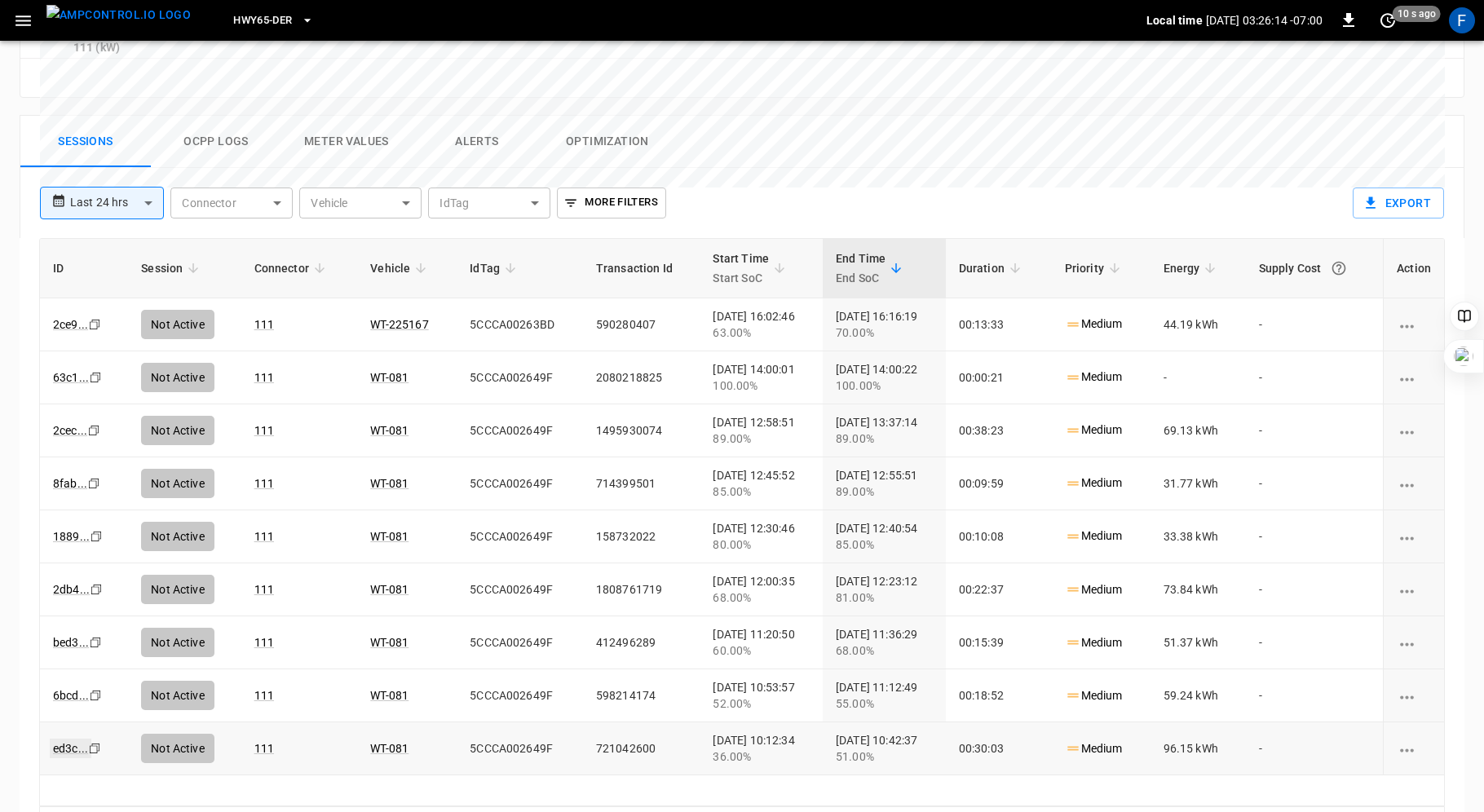
click at [68, 738] on link "ed3c ..." at bounding box center [70, 748] width 42 height 20
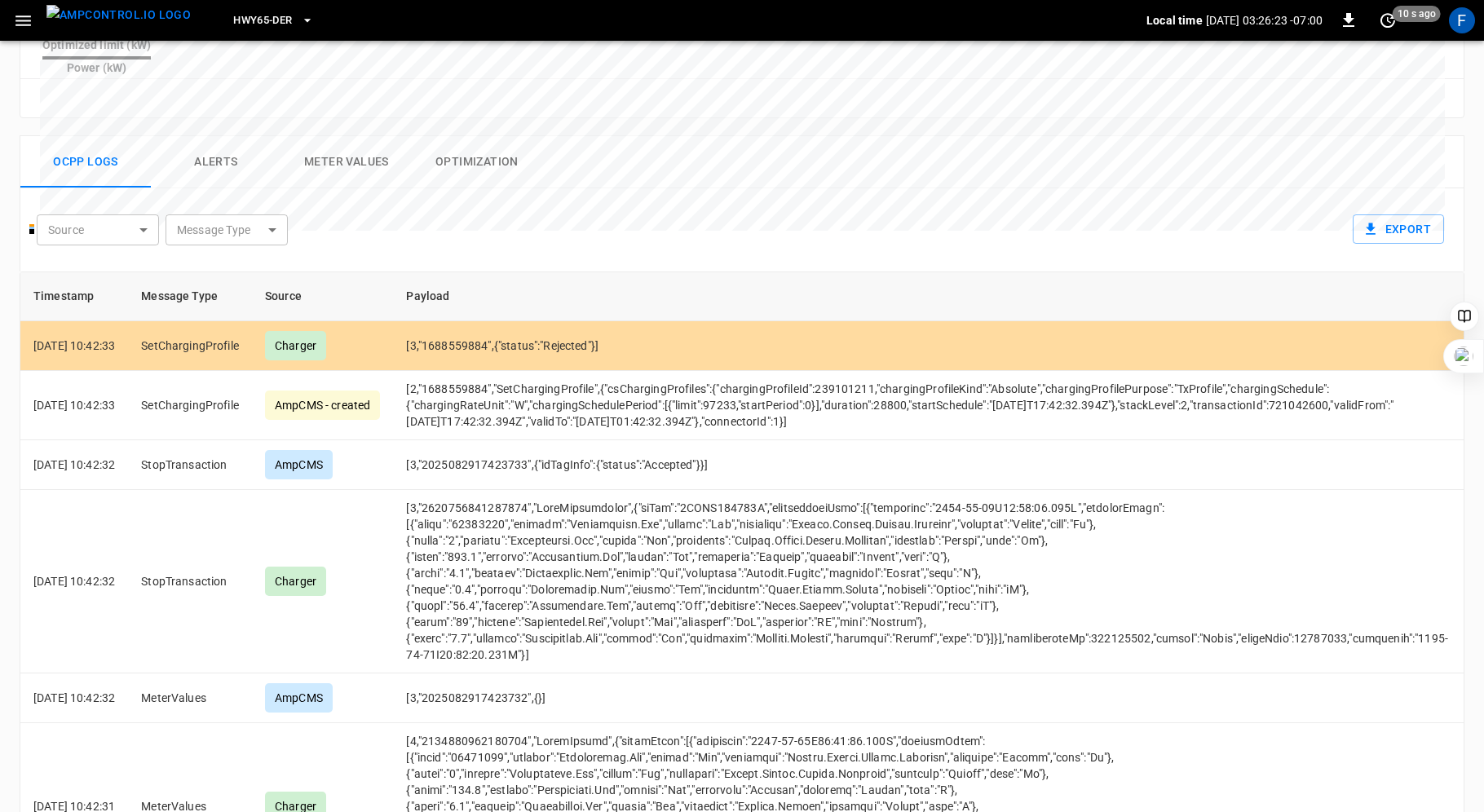
scroll to position [675, 0]
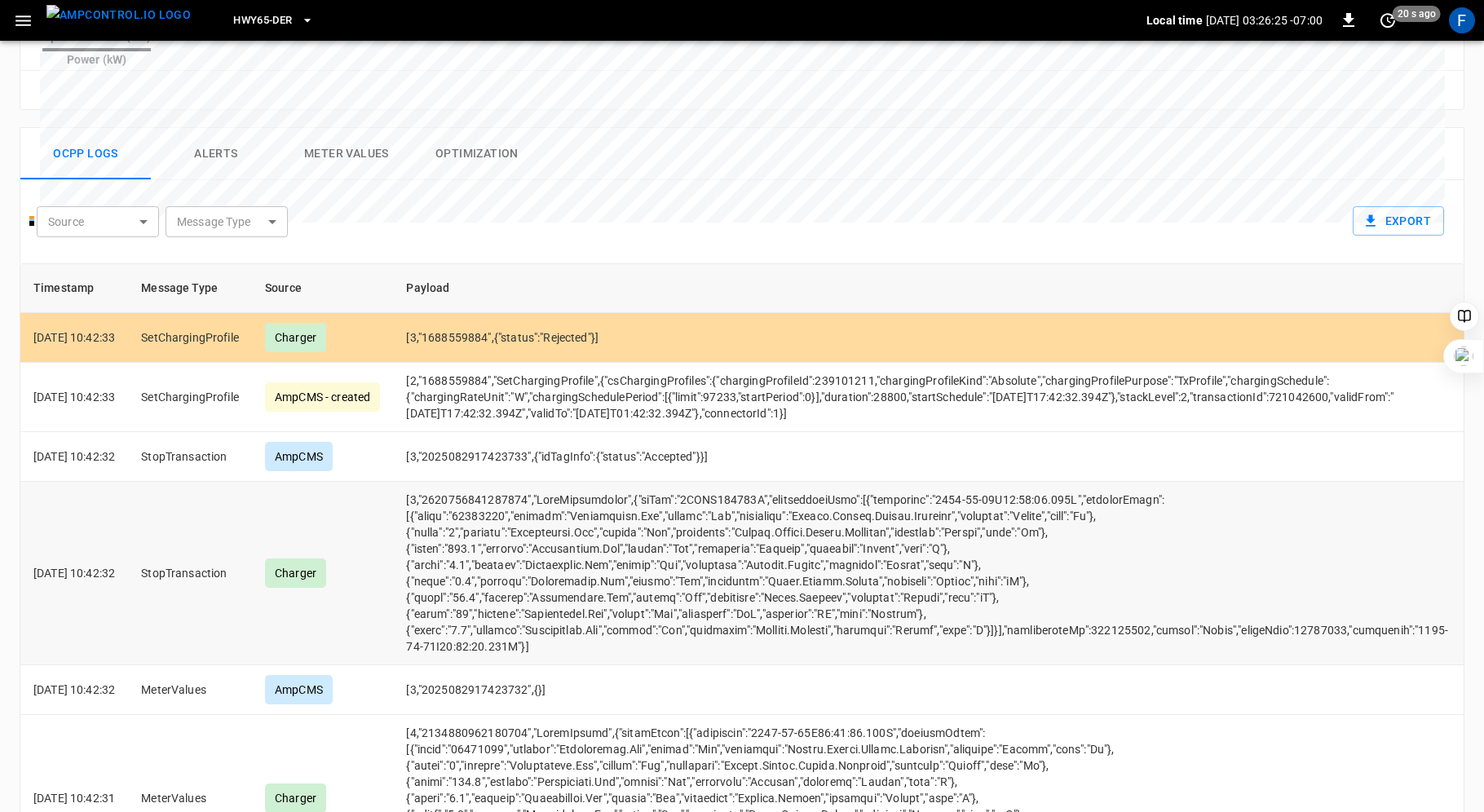
click at [781, 532] on td "opcc-messages-table" at bounding box center [927, 573] width 1068 height 183
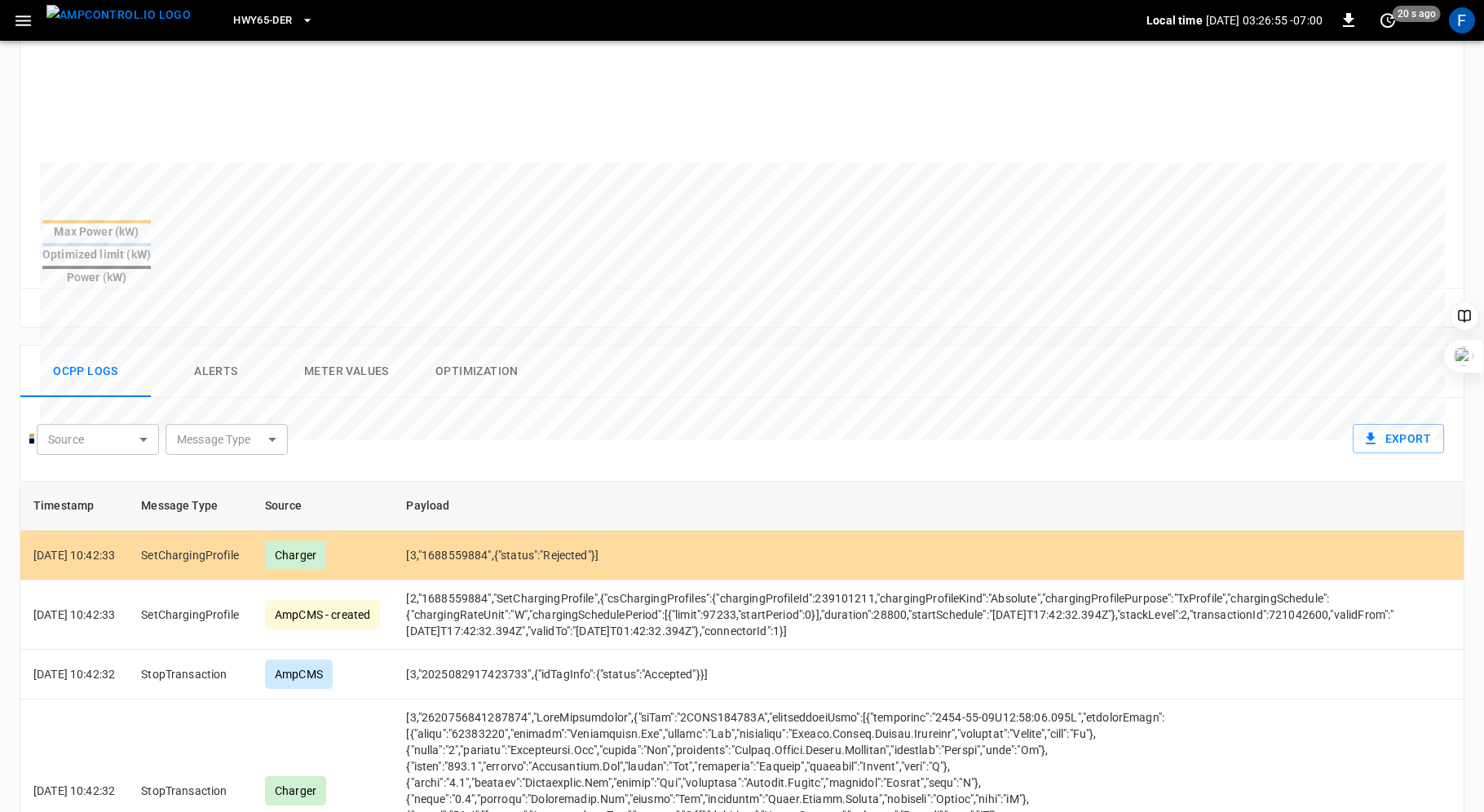
scroll to position [624, 0]
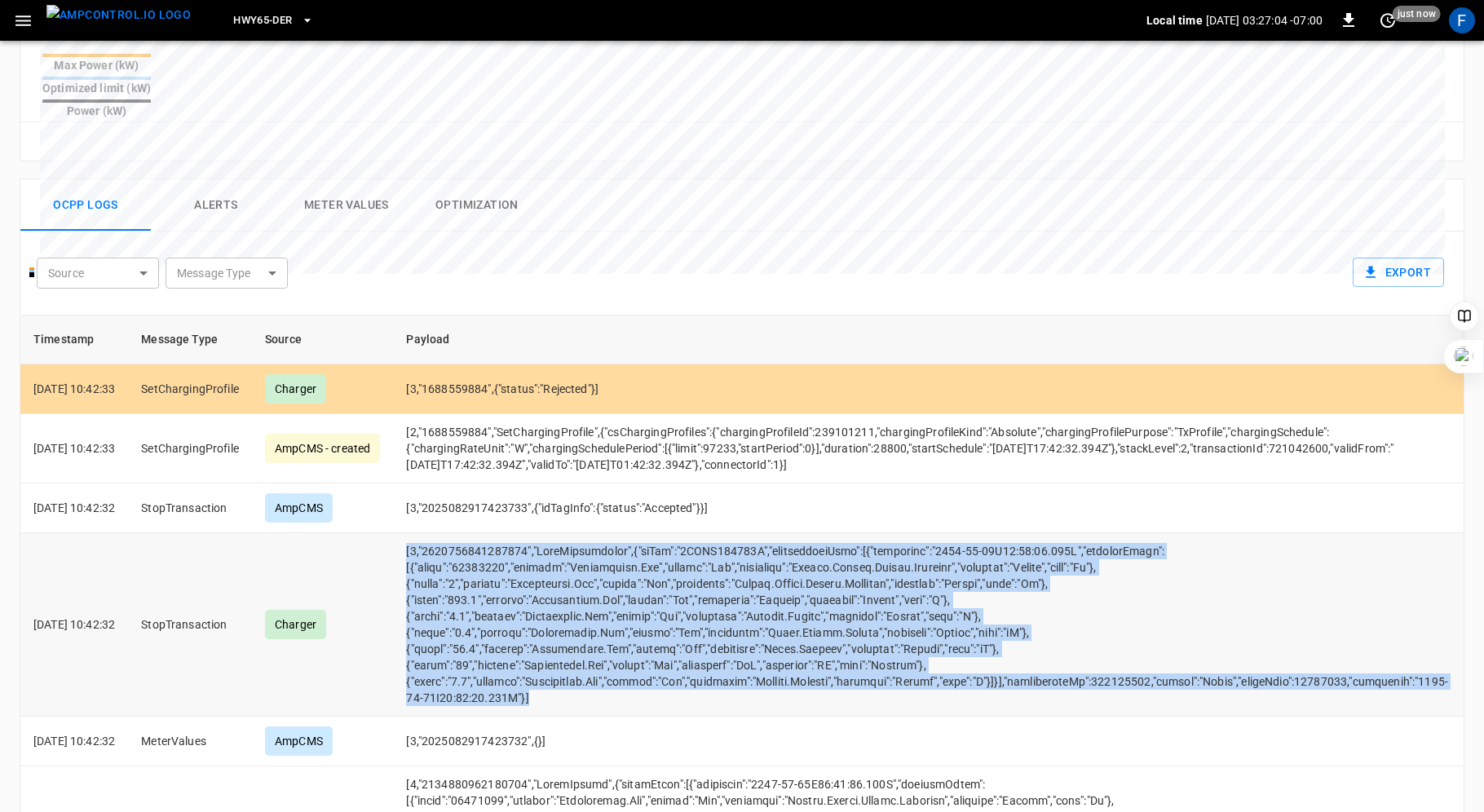
drag, startPoint x: 430, startPoint y: 514, endPoint x: 629, endPoint y: 676, distance: 256.6
click at [630, 677] on td "opcc-messages-table" at bounding box center [927, 624] width 1068 height 183
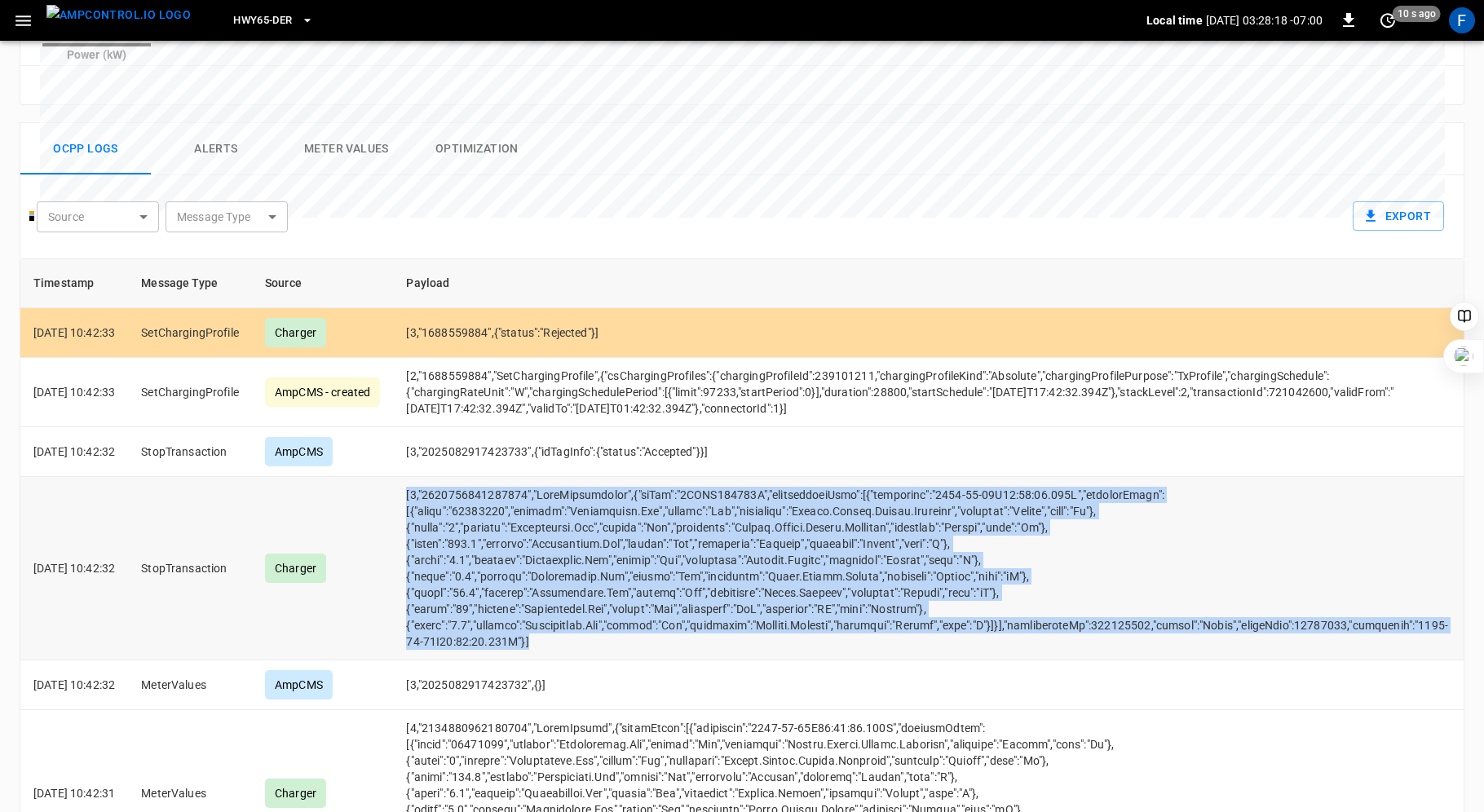
scroll to position [676, 0]
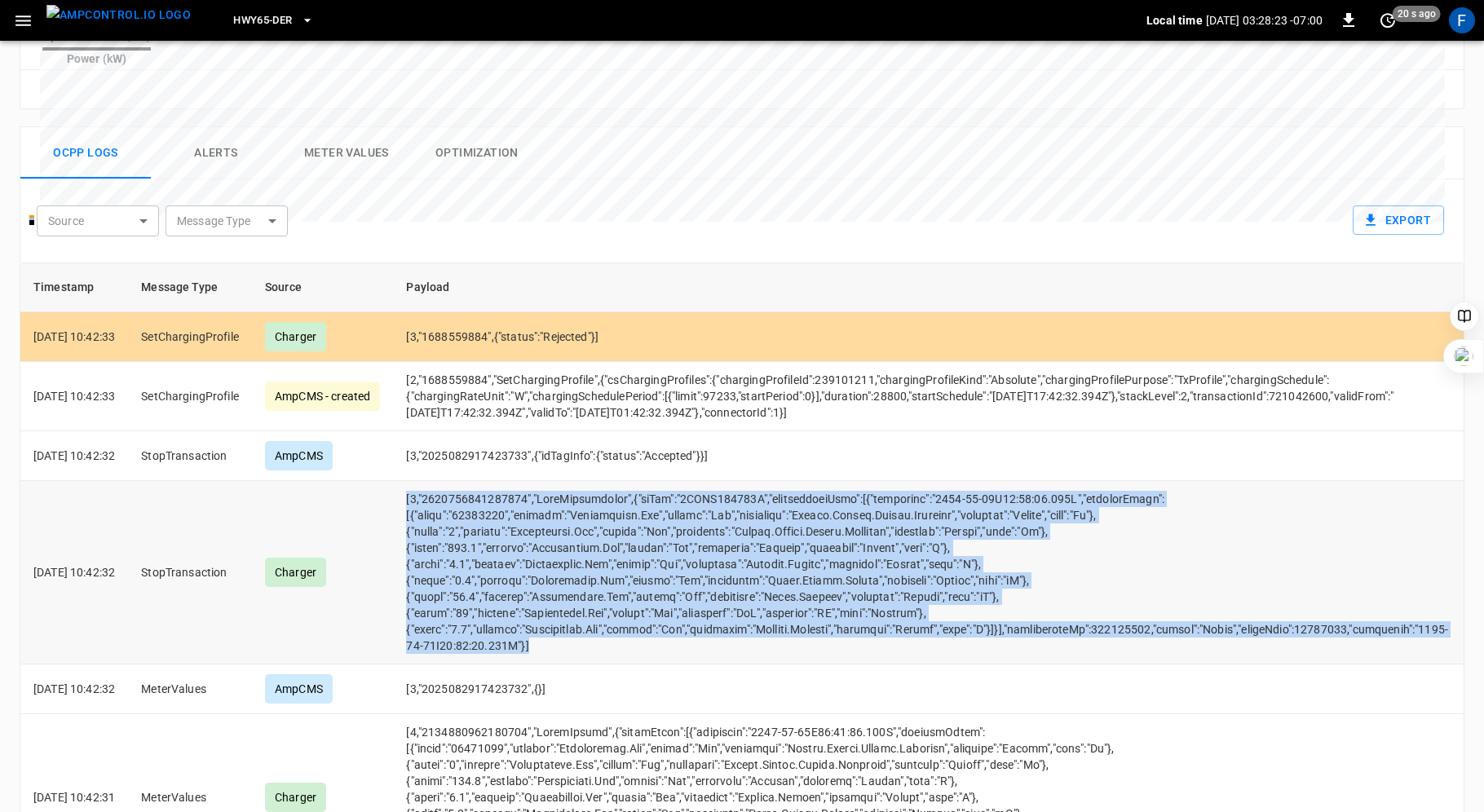
click at [595, 481] on td "opcc-messages-table" at bounding box center [927, 572] width 1068 height 183
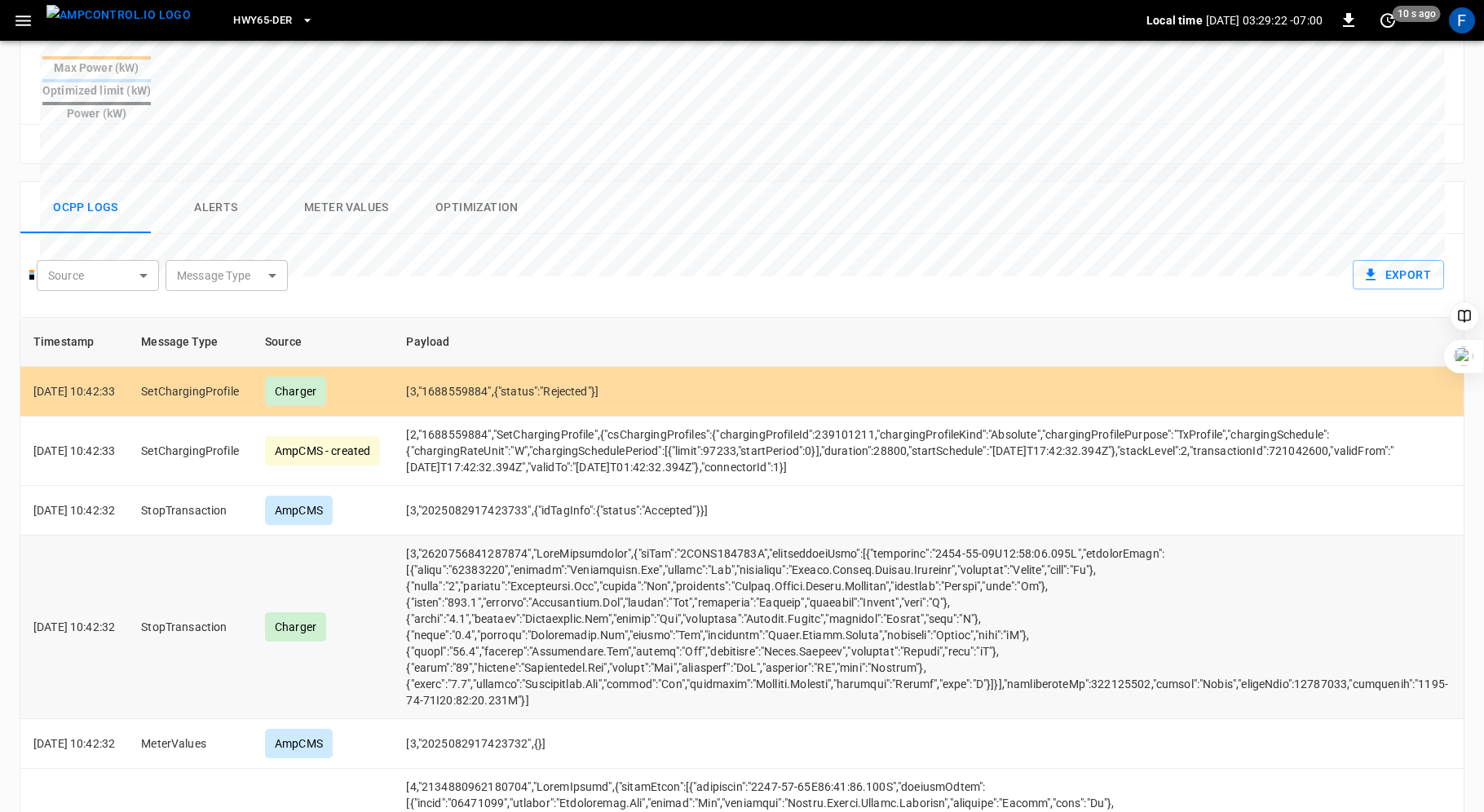
scroll to position [618, 0]
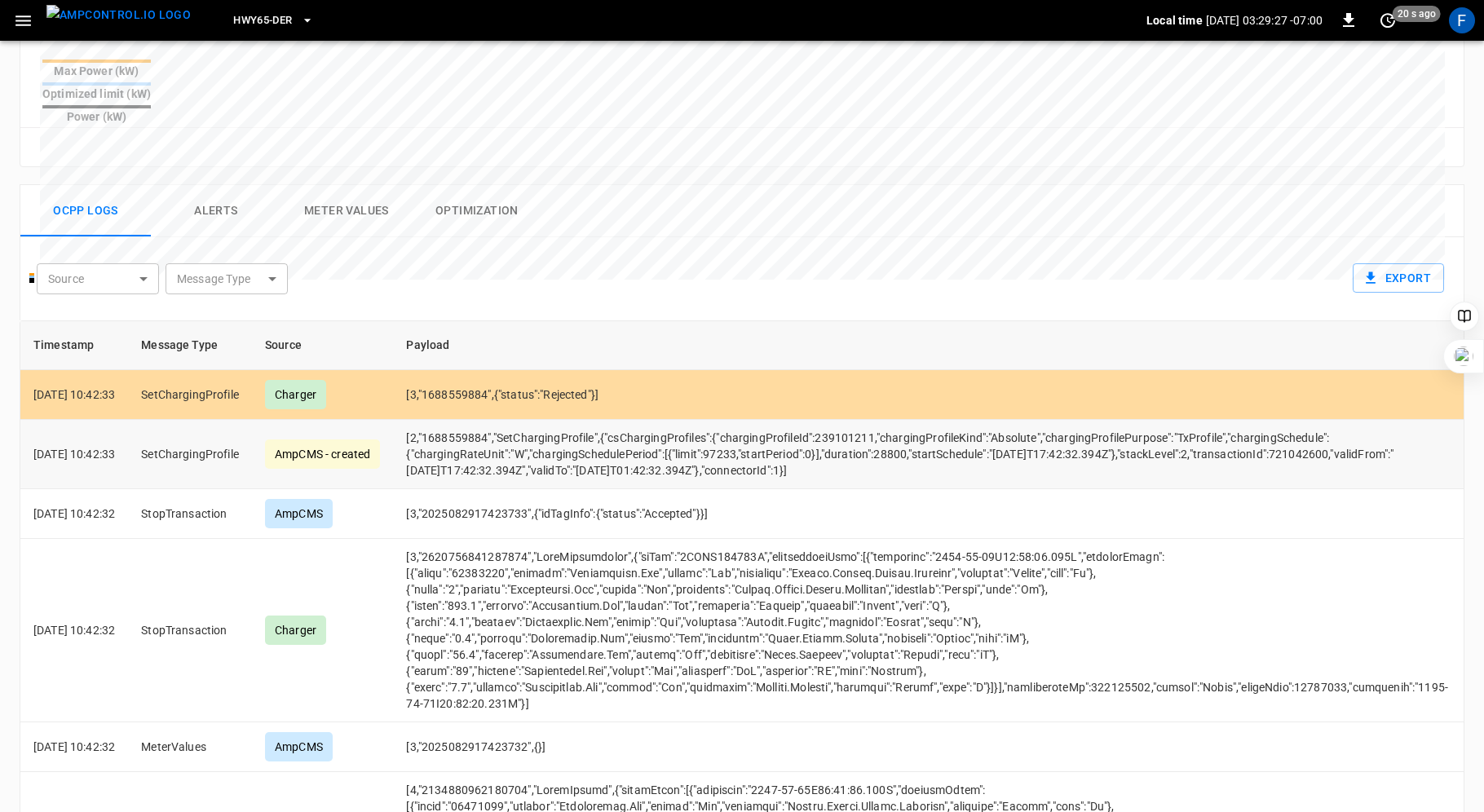
click at [741, 420] on td "[2,"1688559884","SetChargingProfile",{"csChargingProfiles":{"chargingProfileId"…" at bounding box center [927, 455] width 1068 height 69
click at [911, 261] on div "Source ​ Source Message Type ​ Message Type Export" at bounding box center [739, 275] width 1410 height 50
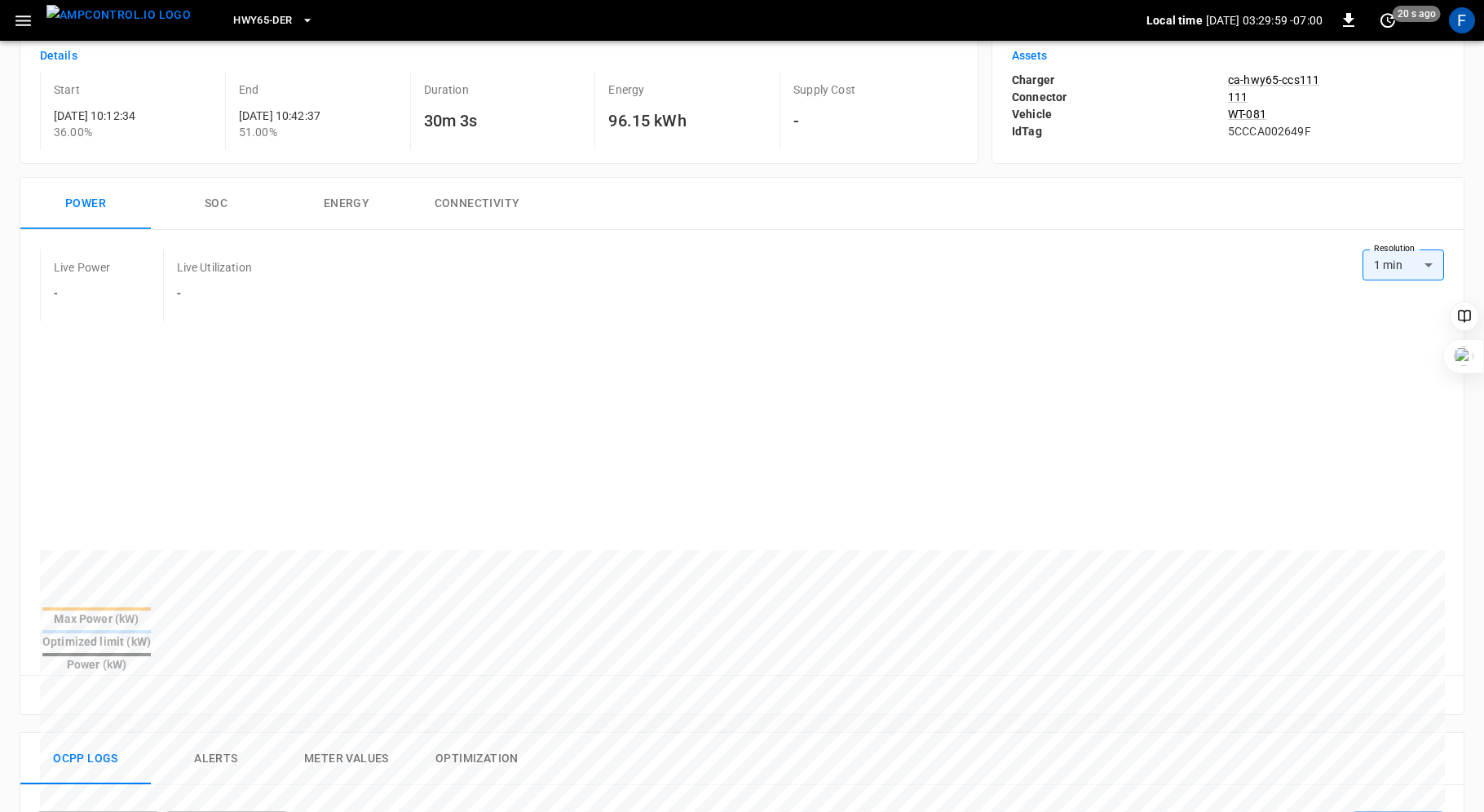
scroll to position [0, 0]
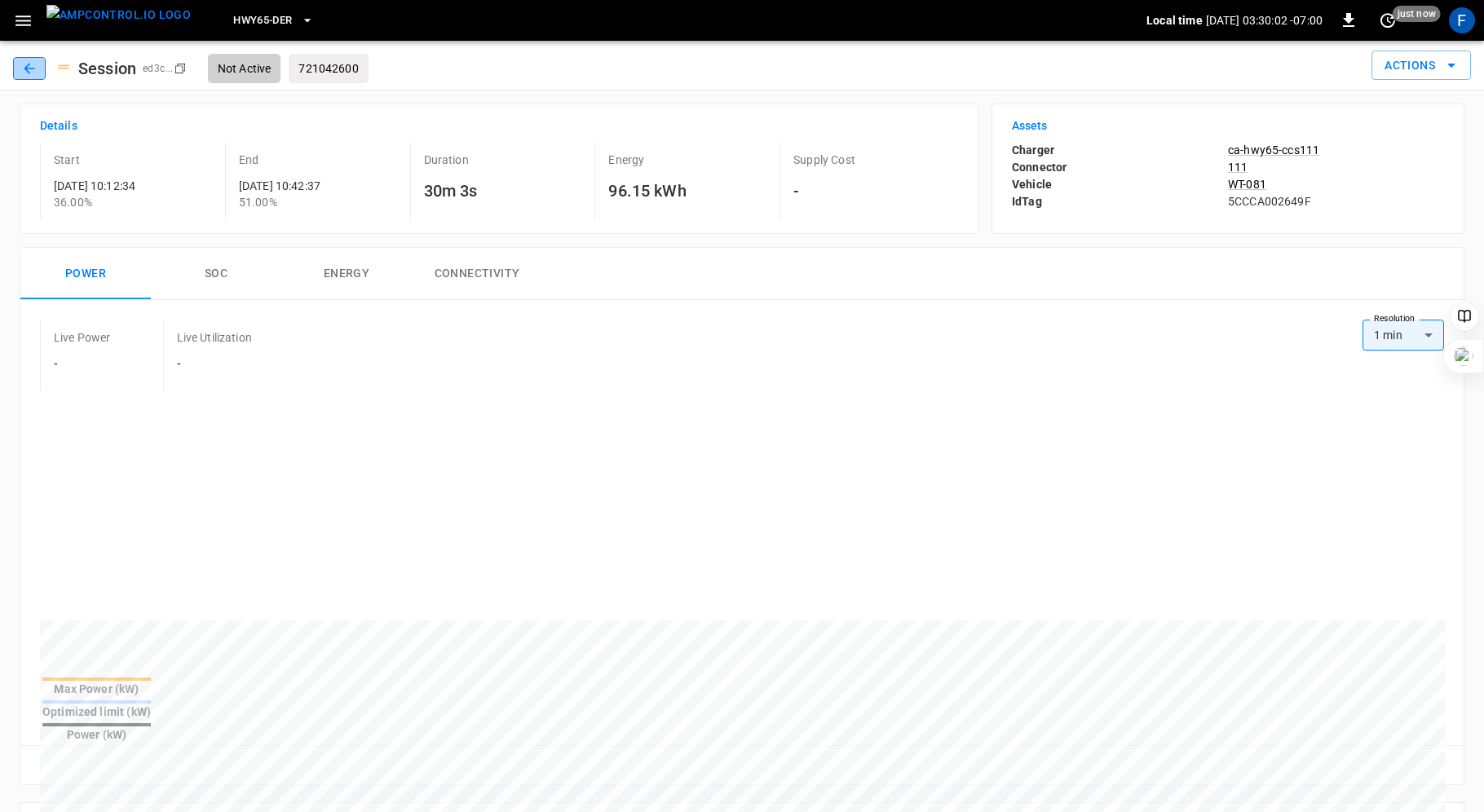
click at [26, 75] on icon "button" at bounding box center [29, 69] width 16 height 16
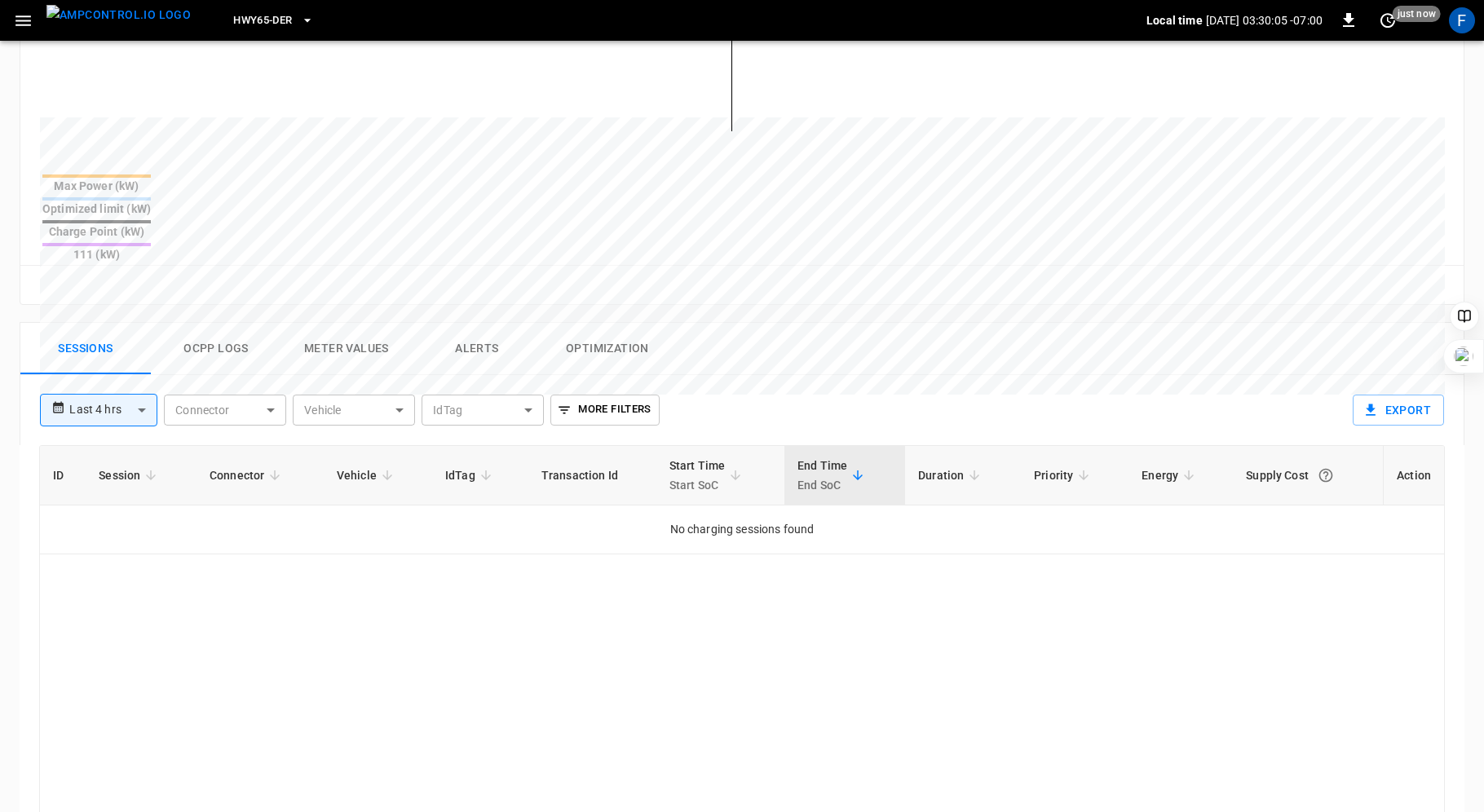
scroll to position [611, 0]
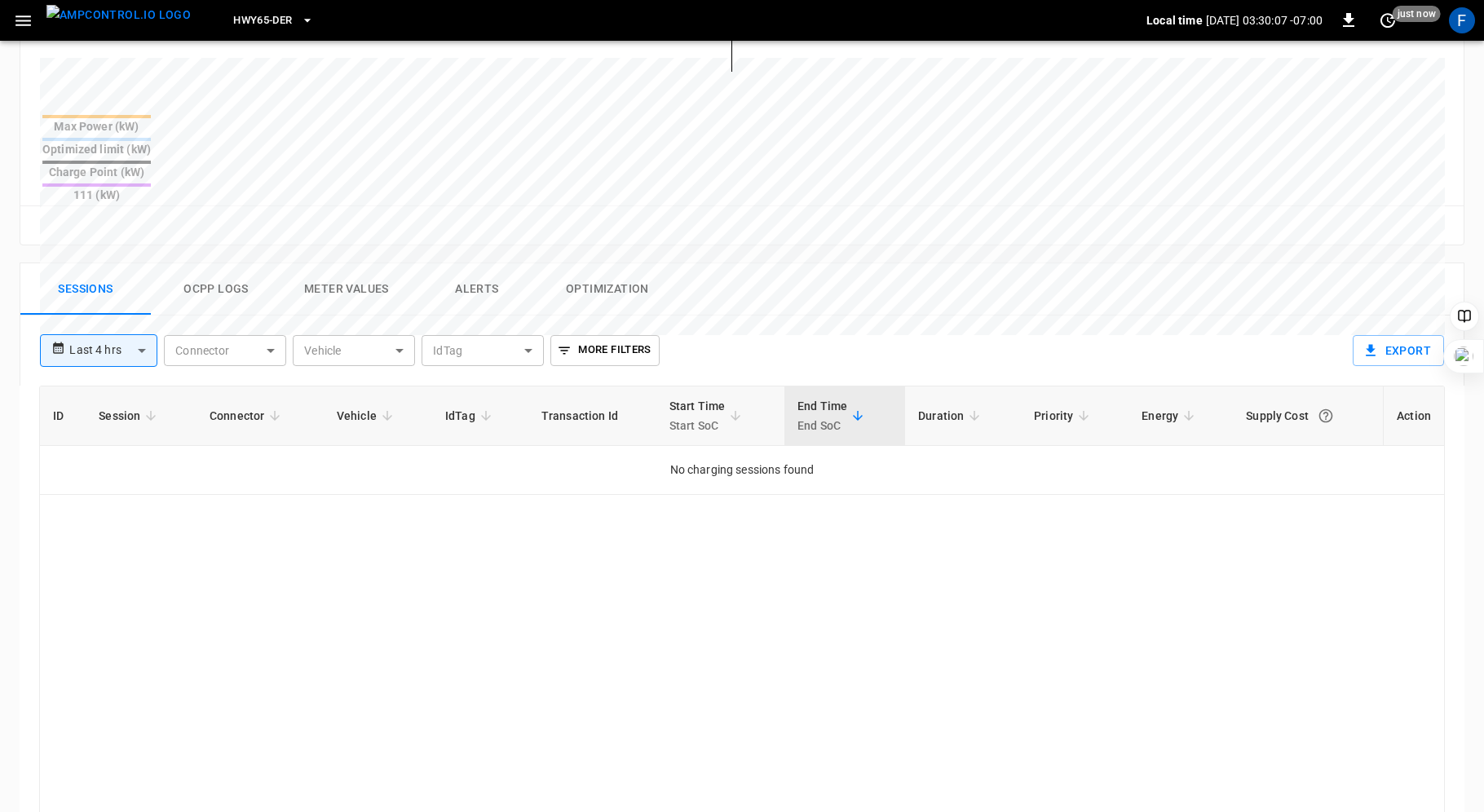
click at [120, 290] on body "**********" at bounding box center [742, 203] width 1484 height 1627
click at [103, 346] on li "Last 24 hrs" at bounding box center [98, 356] width 117 height 27
type input "**********"
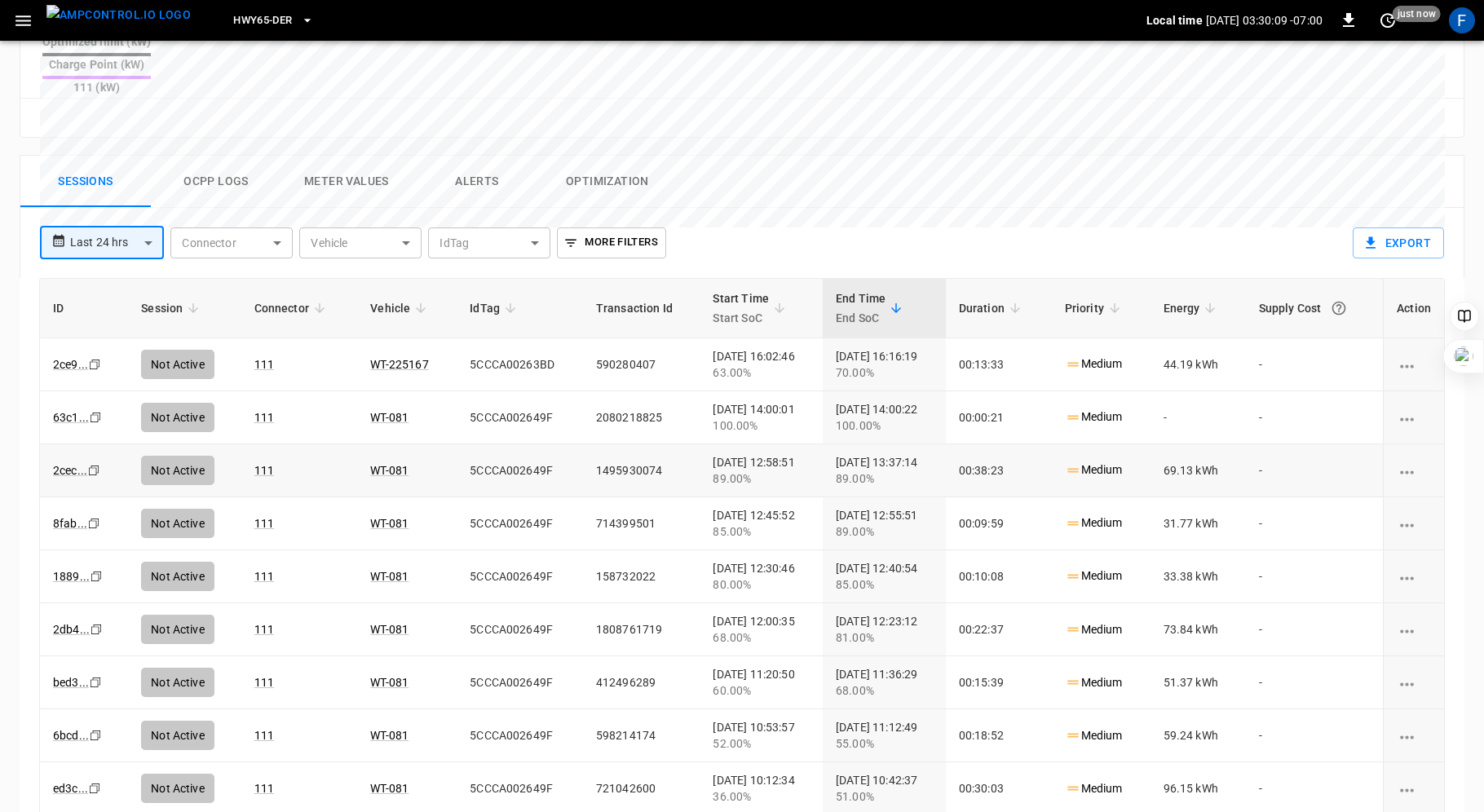
scroll to position [756, 0]
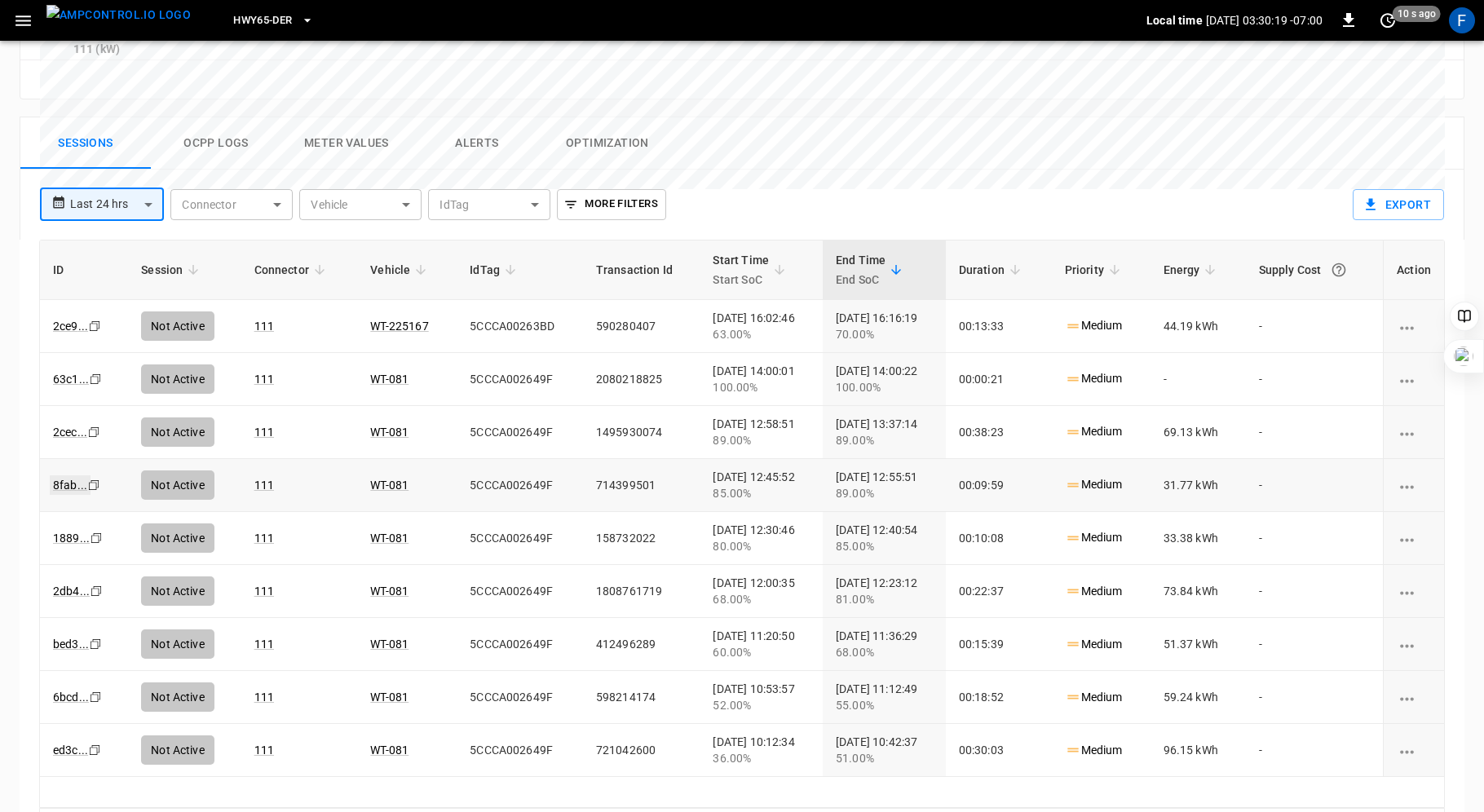
click at [57, 475] on link "8fab ..." at bounding box center [69, 485] width 41 height 20
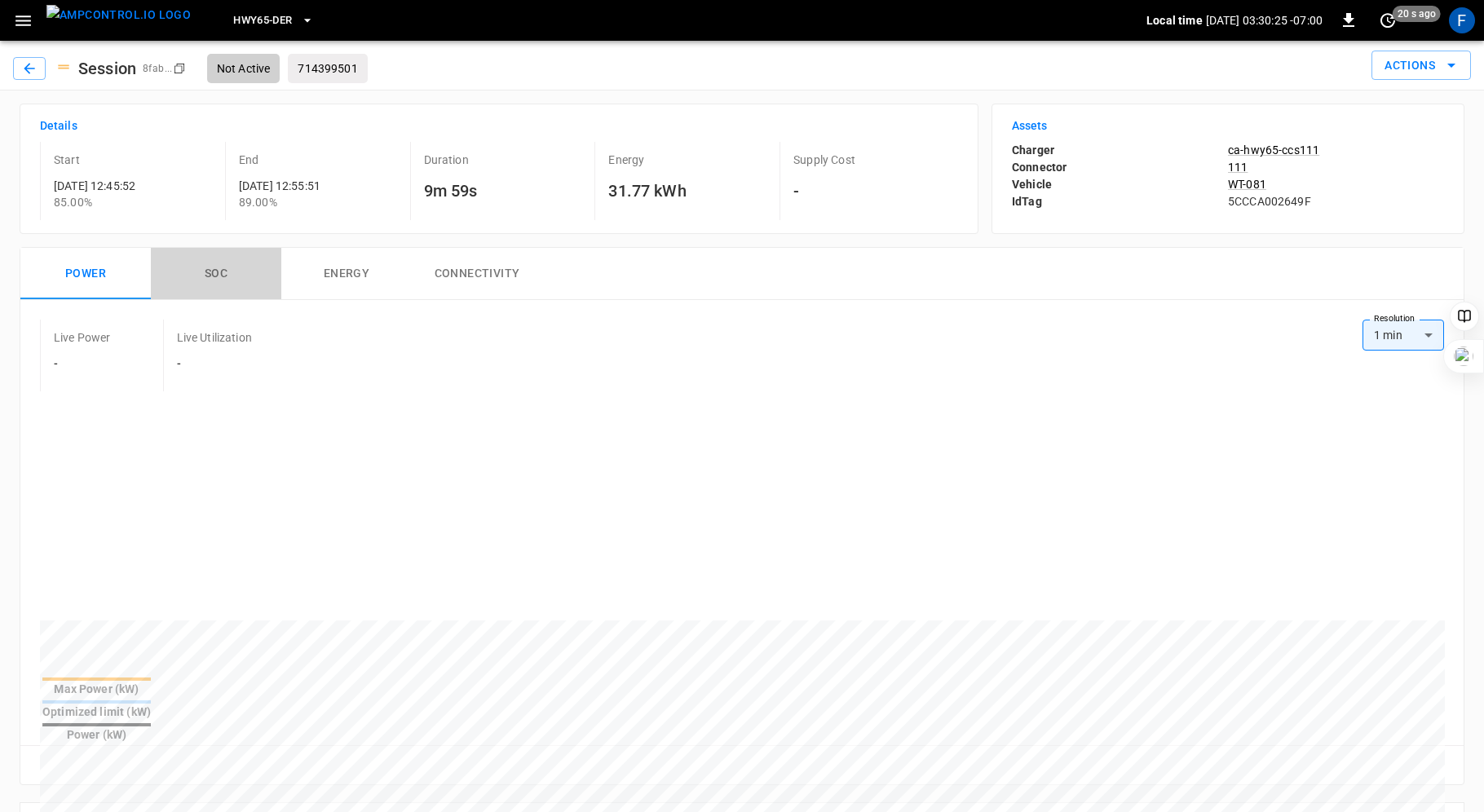
click at [220, 275] on button "SOC" at bounding box center [216, 274] width 130 height 52
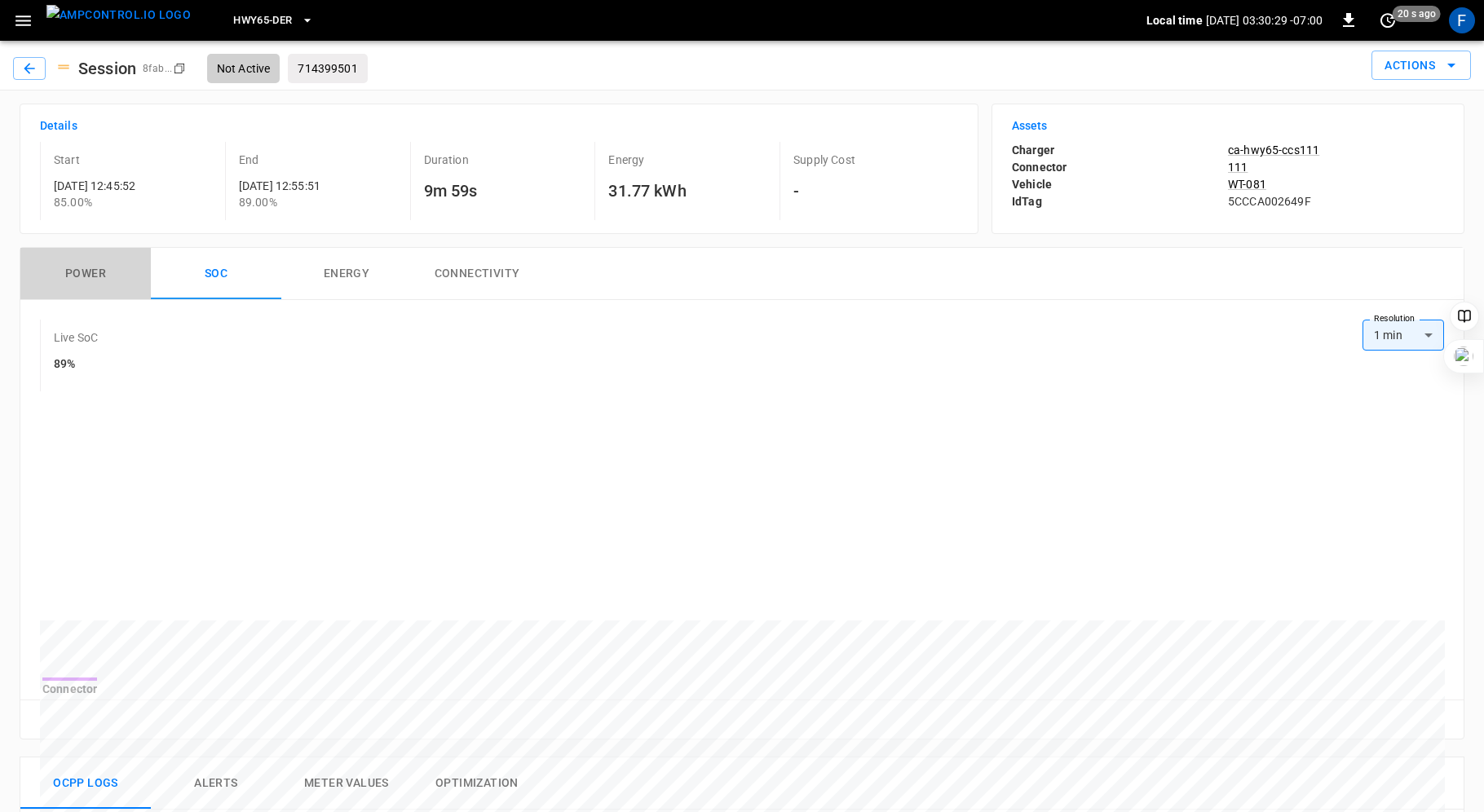
click at [89, 278] on button "Power" at bounding box center [85, 274] width 130 height 52
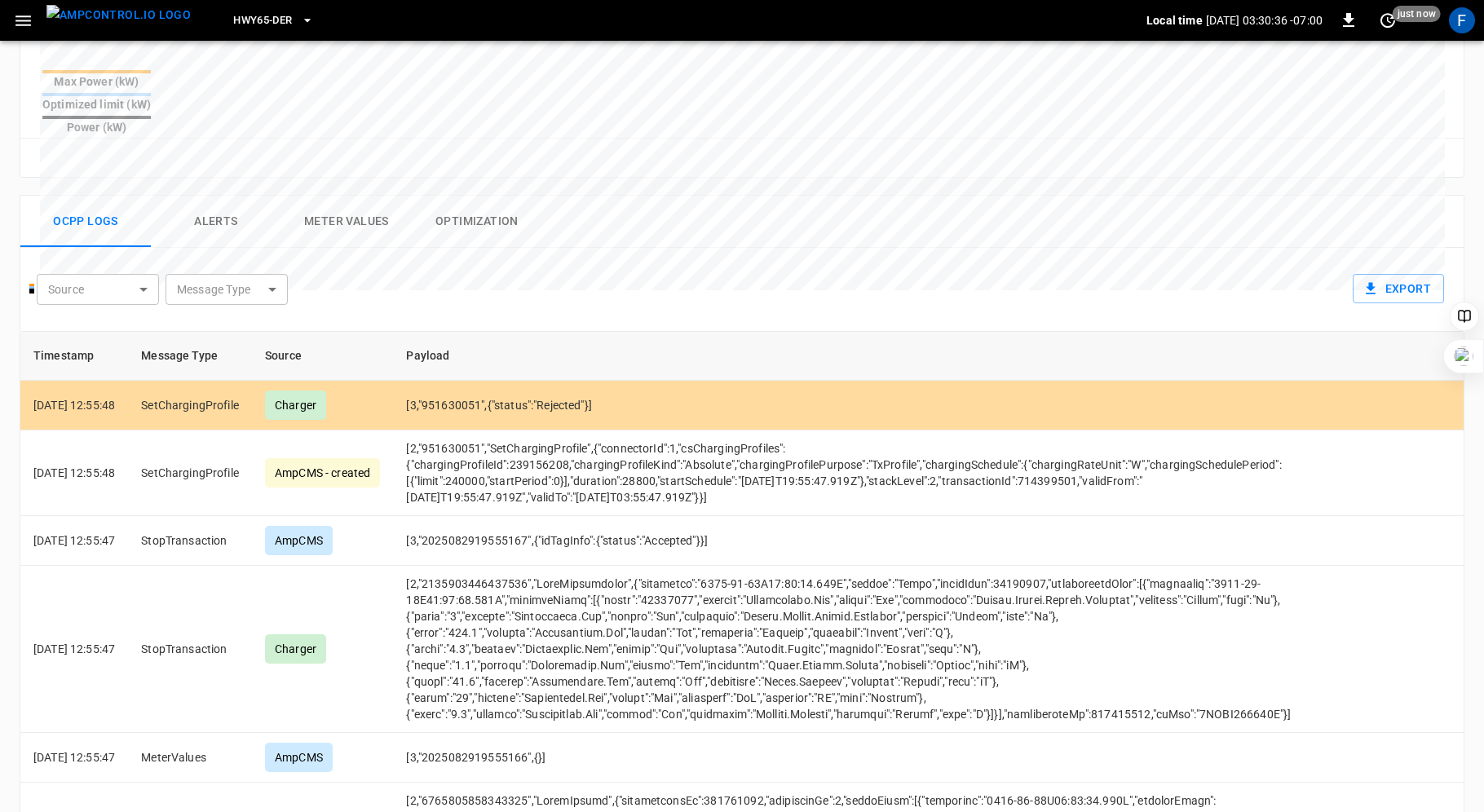
scroll to position [1, 0]
click at [213, 196] on button "Alerts" at bounding box center [216, 222] width 130 height 52
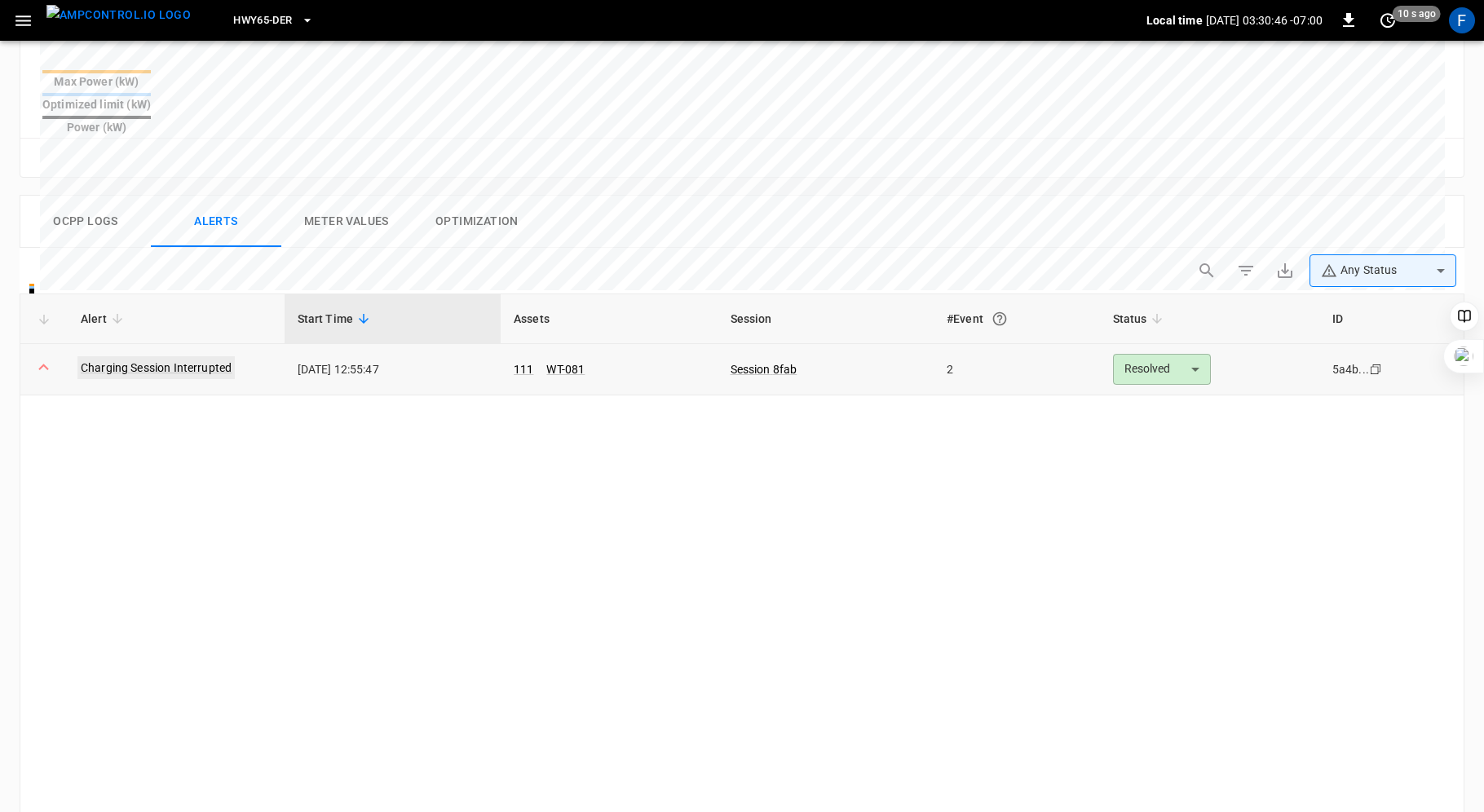
click at [174, 357] on link "Charging Session Interrupted" at bounding box center [155, 368] width 157 height 23
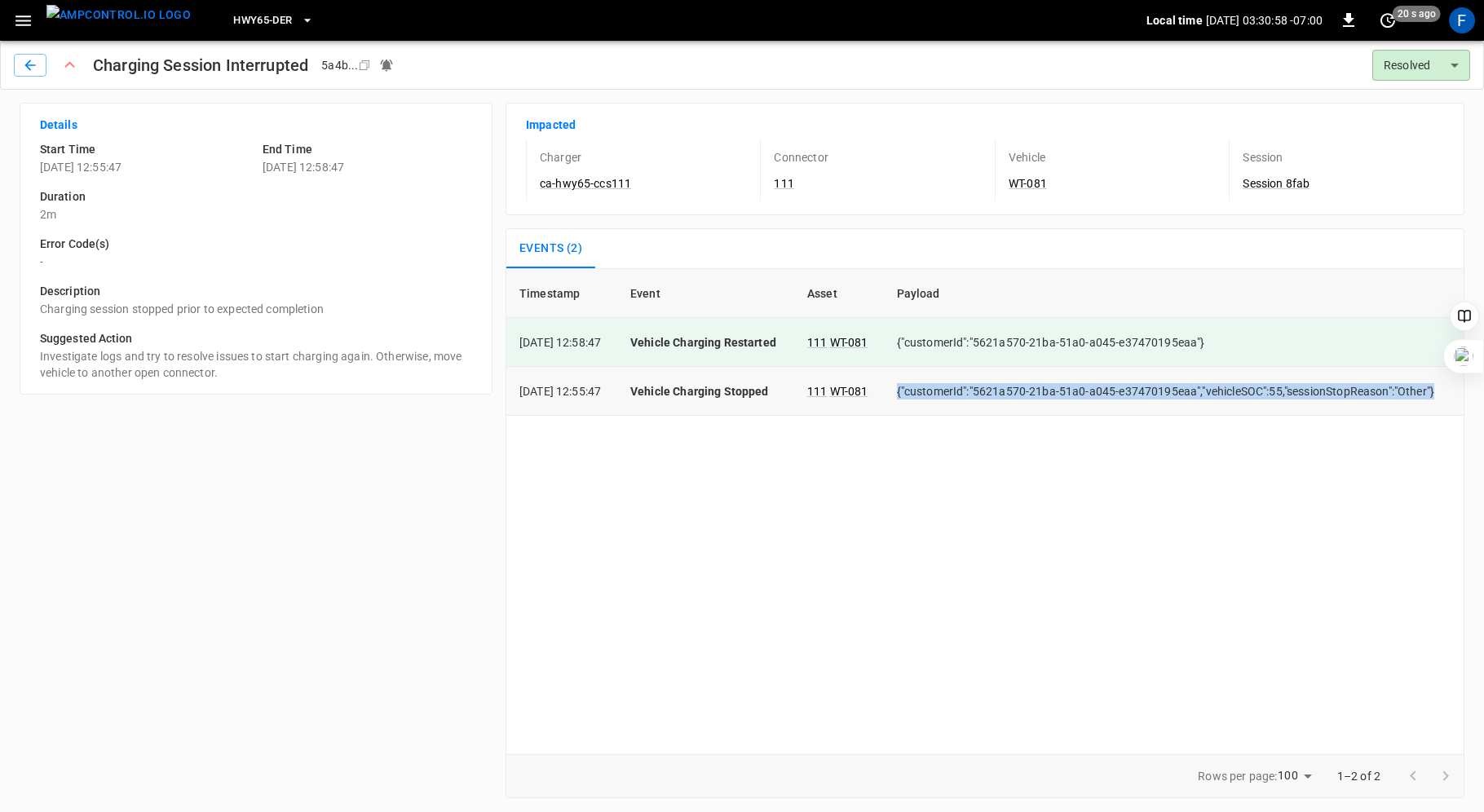
drag, startPoint x: 1448, startPoint y: 388, endPoint x: 890, endPoint y: 394, distance: 558.0
click at [890, 394] on tr "[DATE] 12:55:47 Vehicle Charging Stopped 111 WT-081 {"customerId":"5621a570-21b…" at bounding box center [984, 391] width 957 height 49
click at [25, 62] on icon "button" at bounding box center [30, 65] width 16 height 16
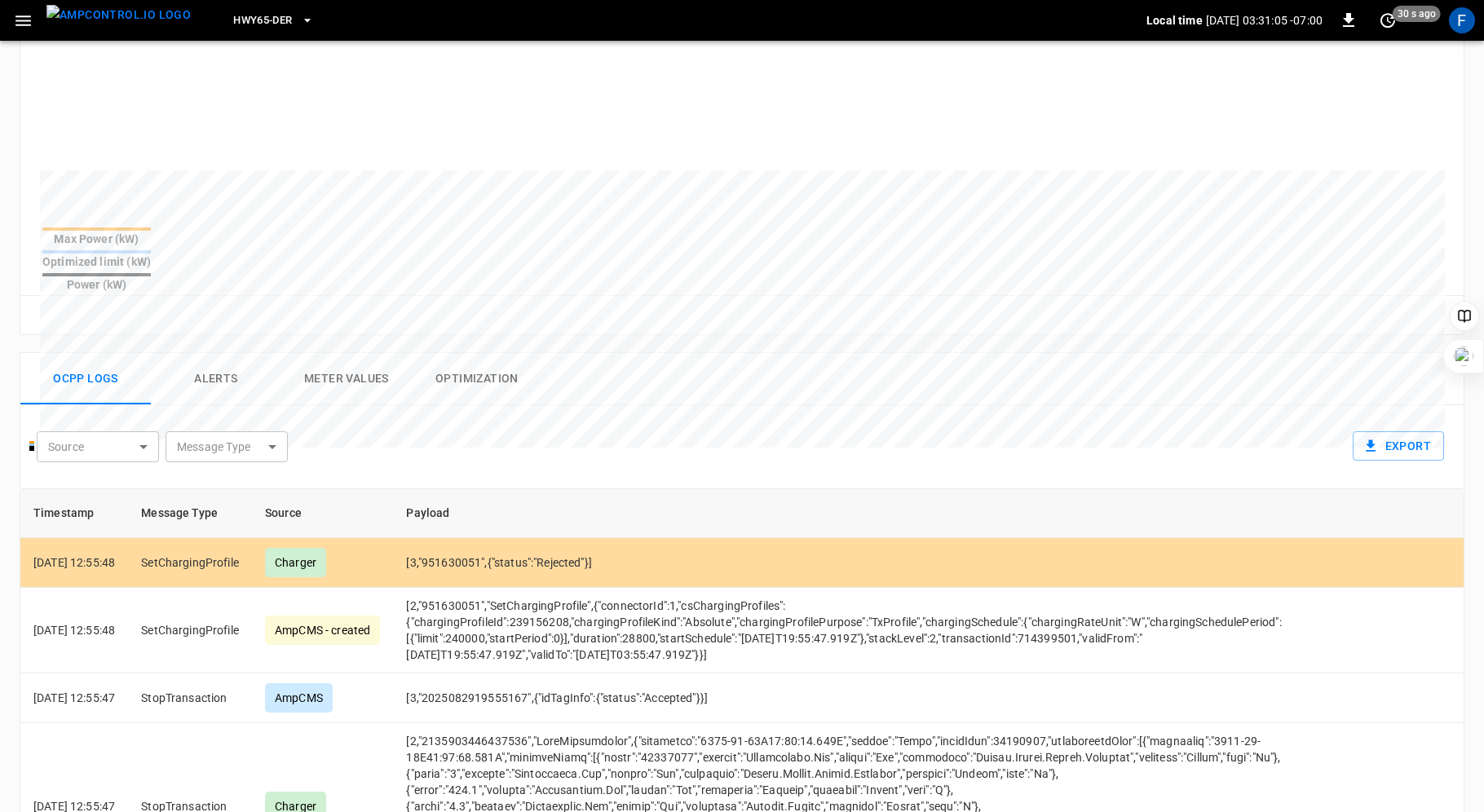
scroll to position [586, 0]
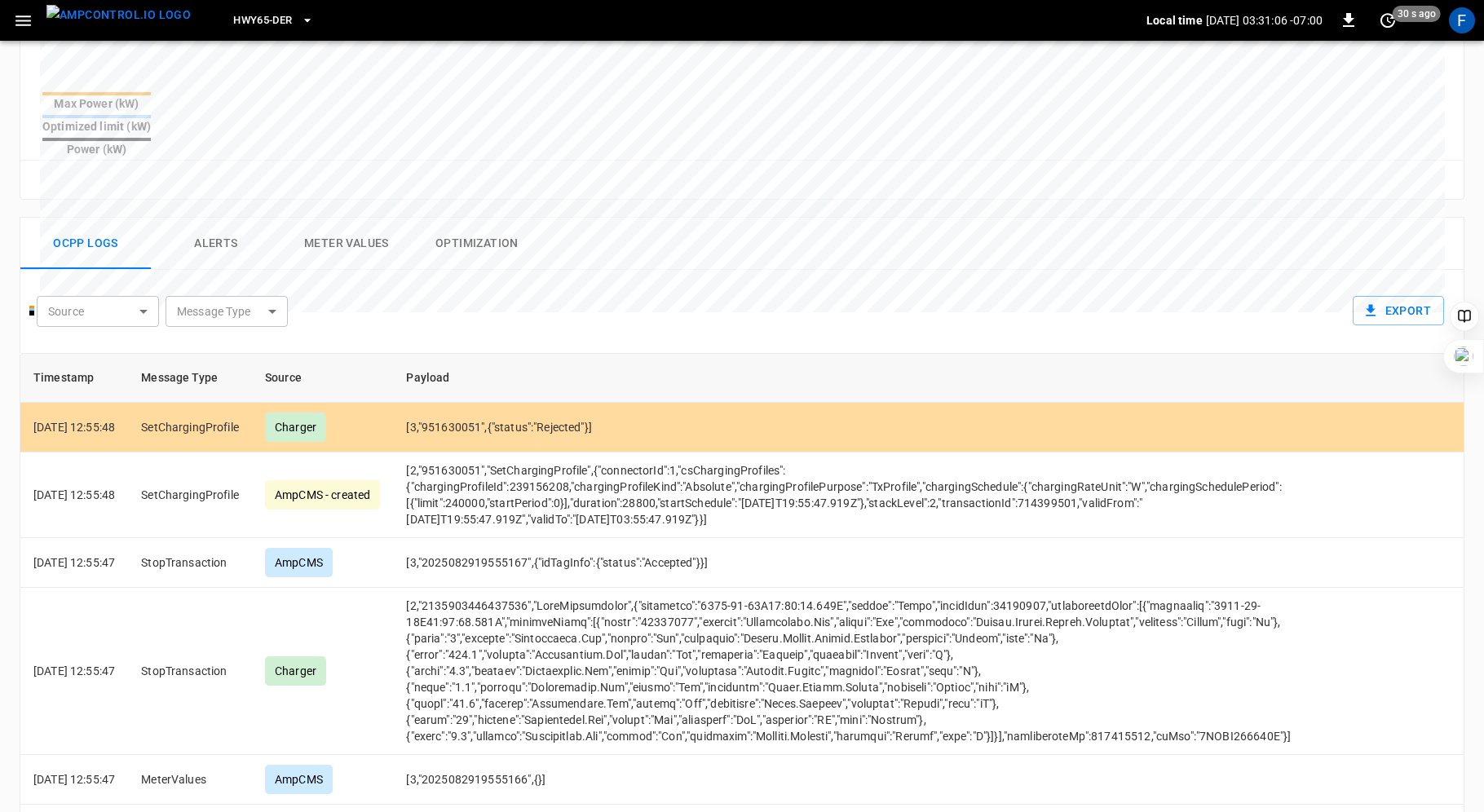
click at [202, 218] on button "Alerts" at bounding box center [216, 244] width 130 height 52
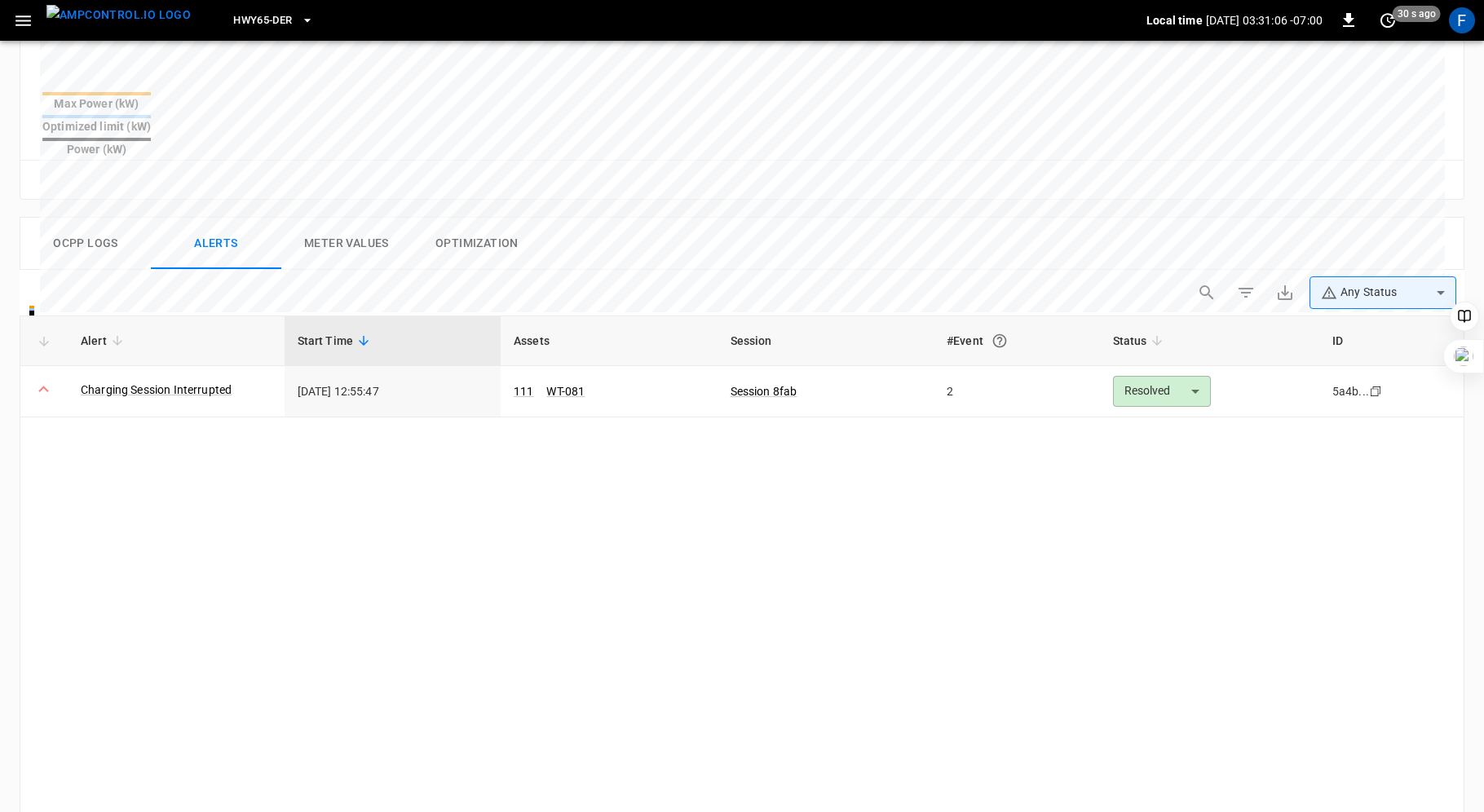
click at [343, 218] on button "Meter Values" at bounding box center [346, 244] width 130 height 52
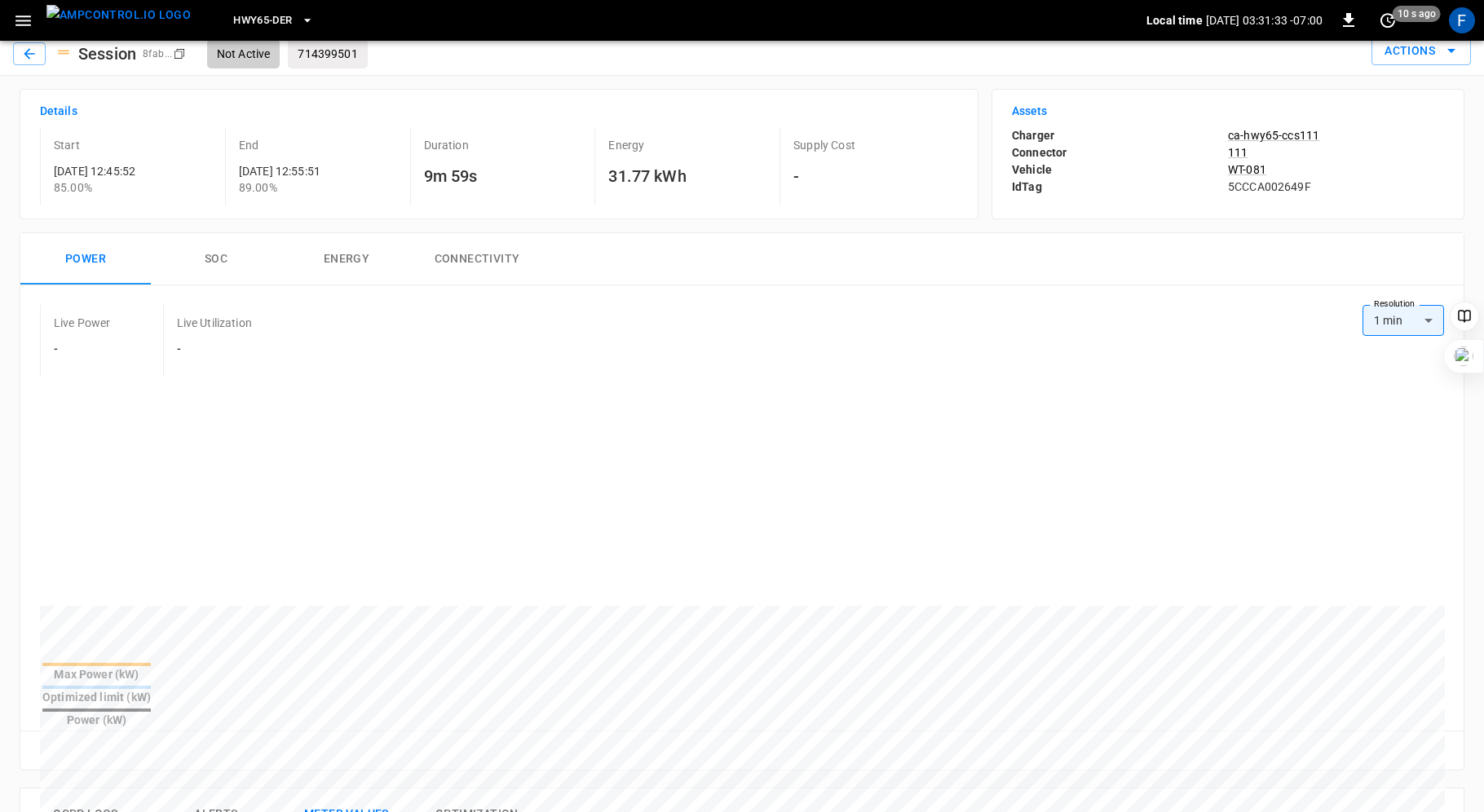
scroll to position [567, 0]
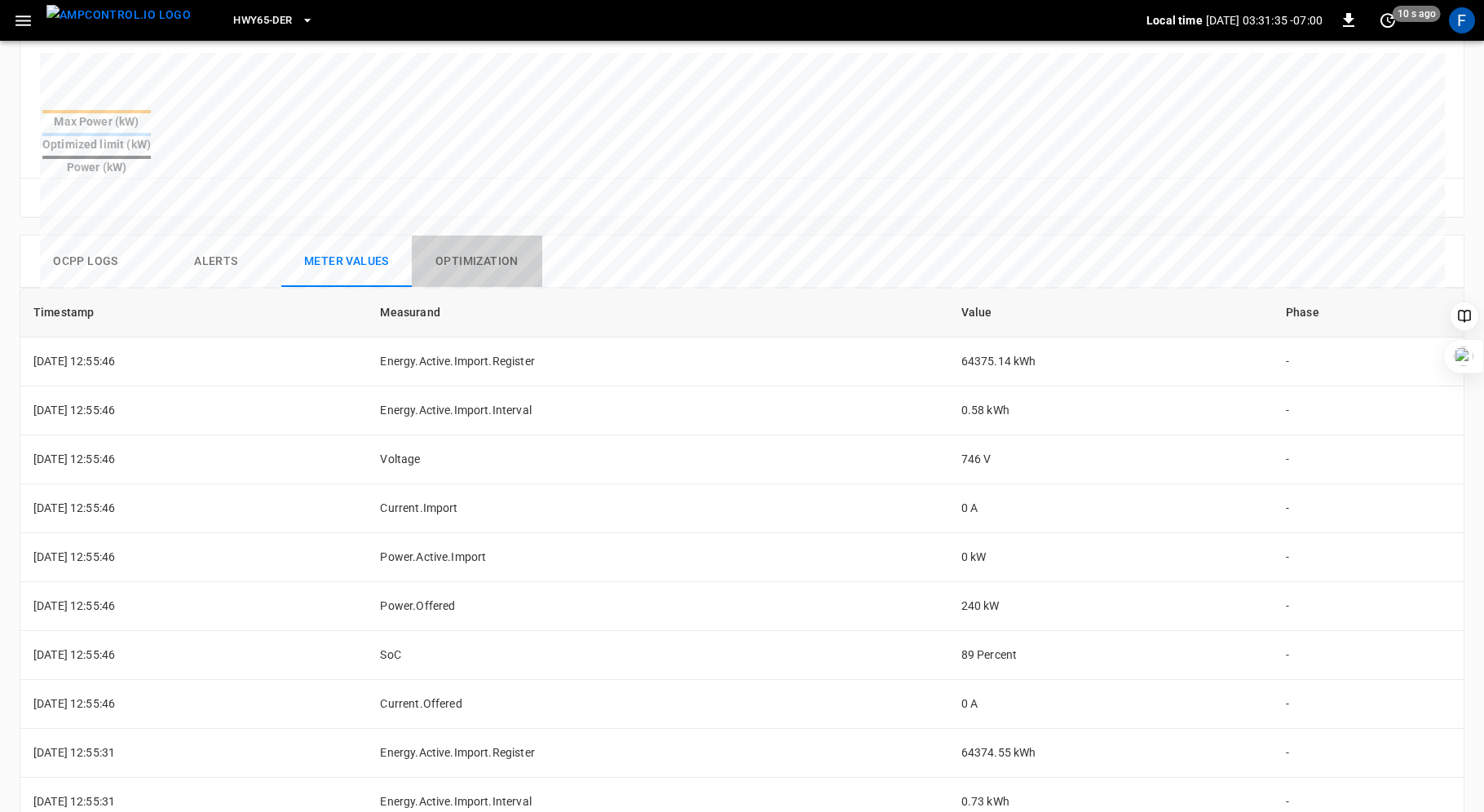
click at [477, 236] on button "Optimization" at bounding box center [476, 262] width 130 height 52
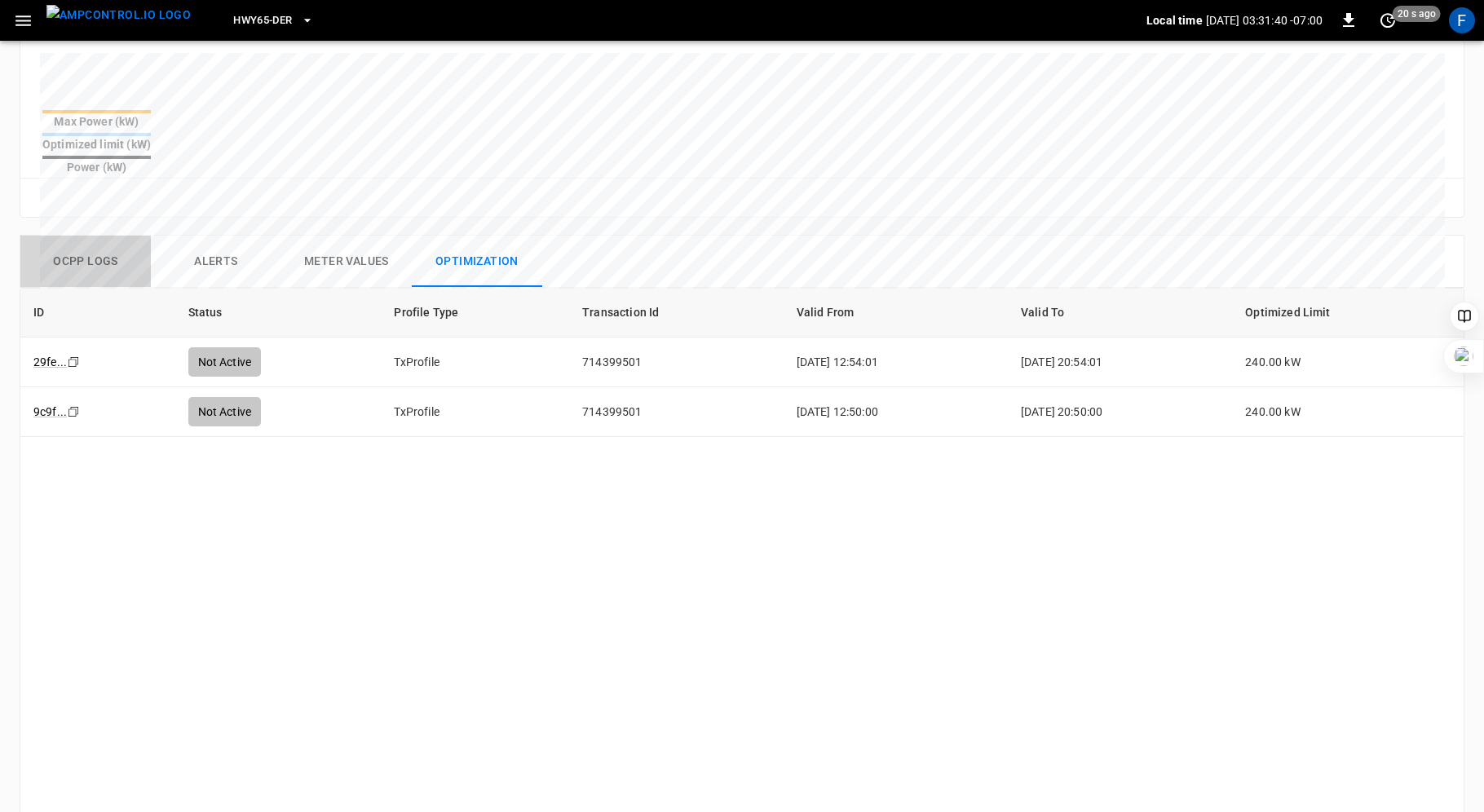
click at [91, 236] on button "Ocpp logs" at bounding box center [85, 262] width 130 height 52
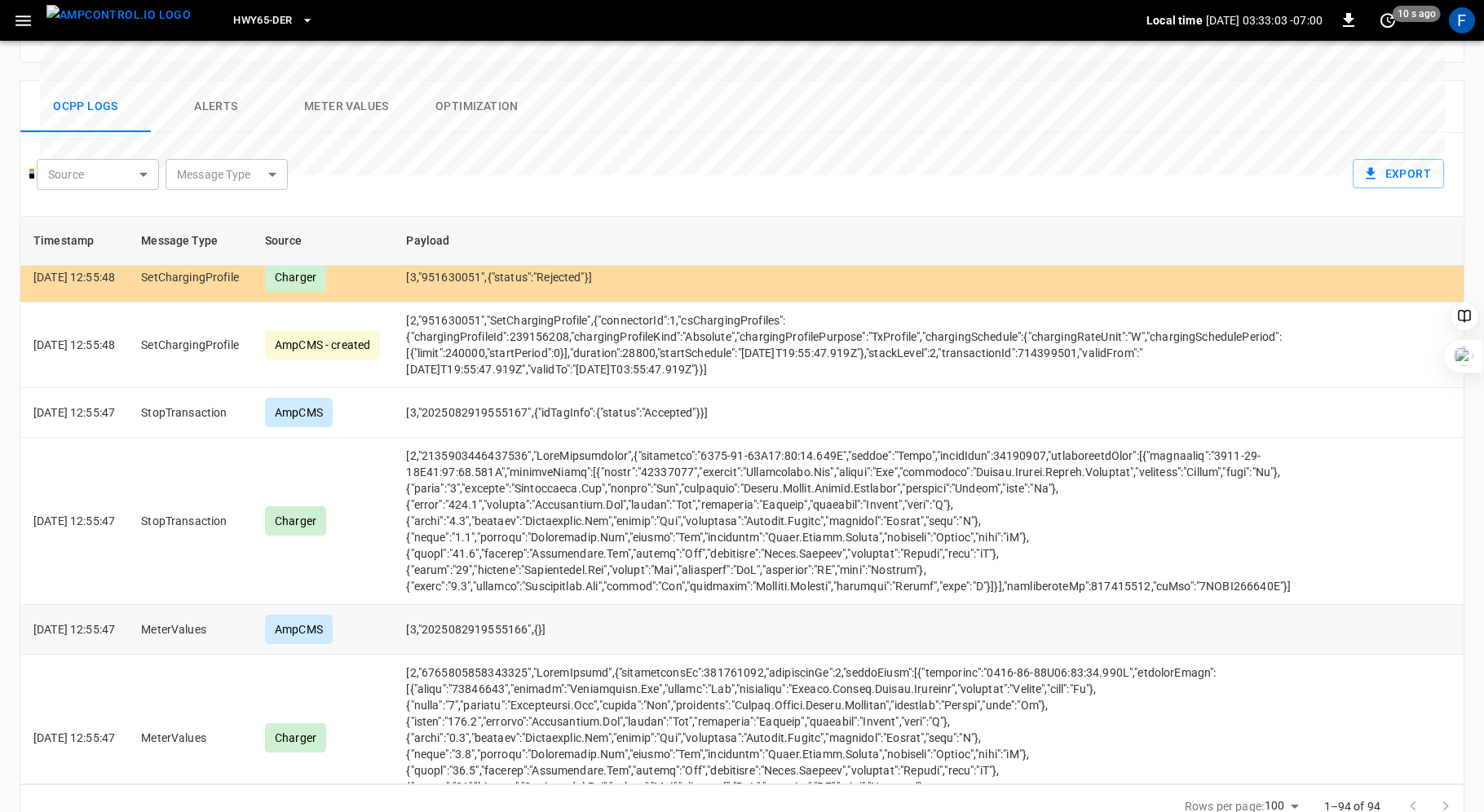
scroll to position [0, 0]
